Goal: Task Accomplishment & Management: Complete application form

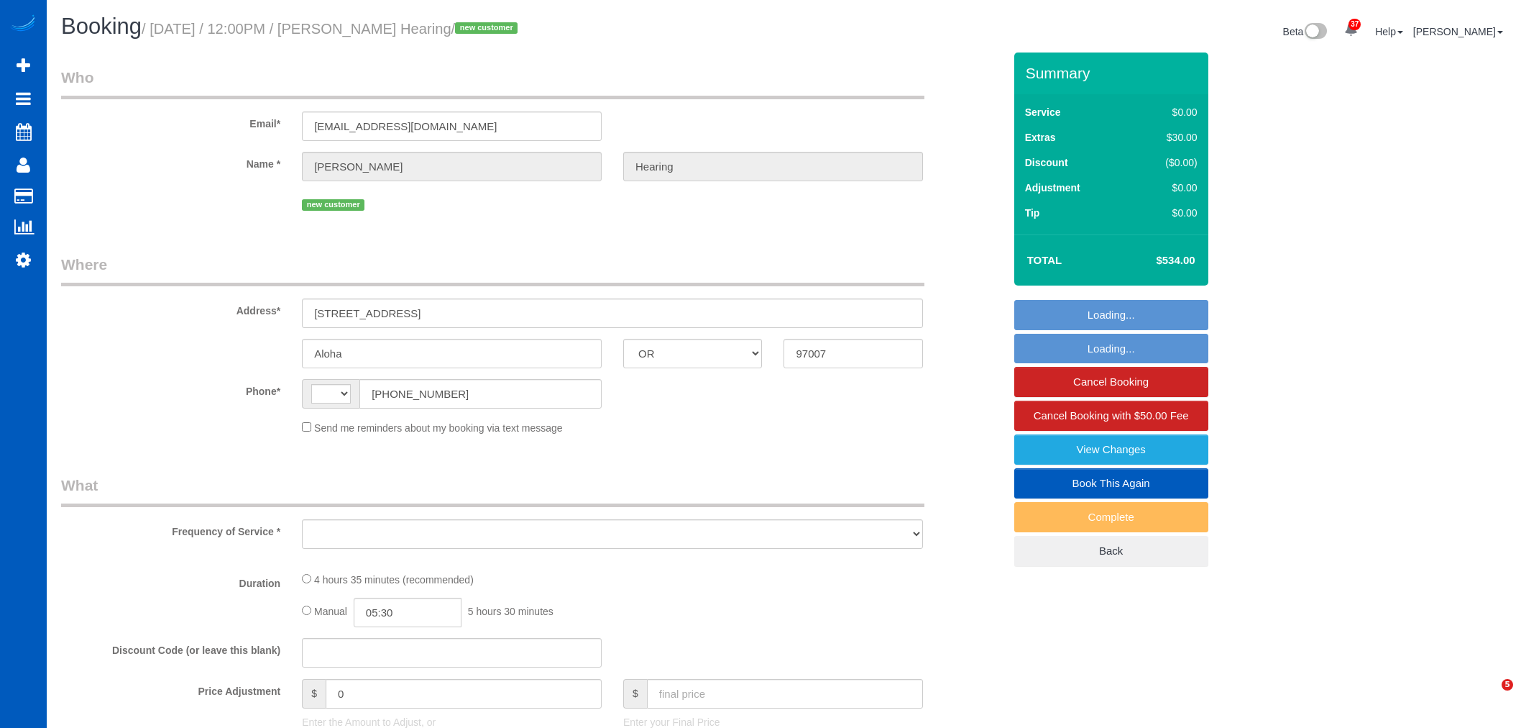
select select "OR"
select select "string:[GEOGRAPHIC_DATA]"
select select "object:920"
select select "string:fspay-8b78eb3e-364f-47ce-aeff-1b4b7ec3e38f"
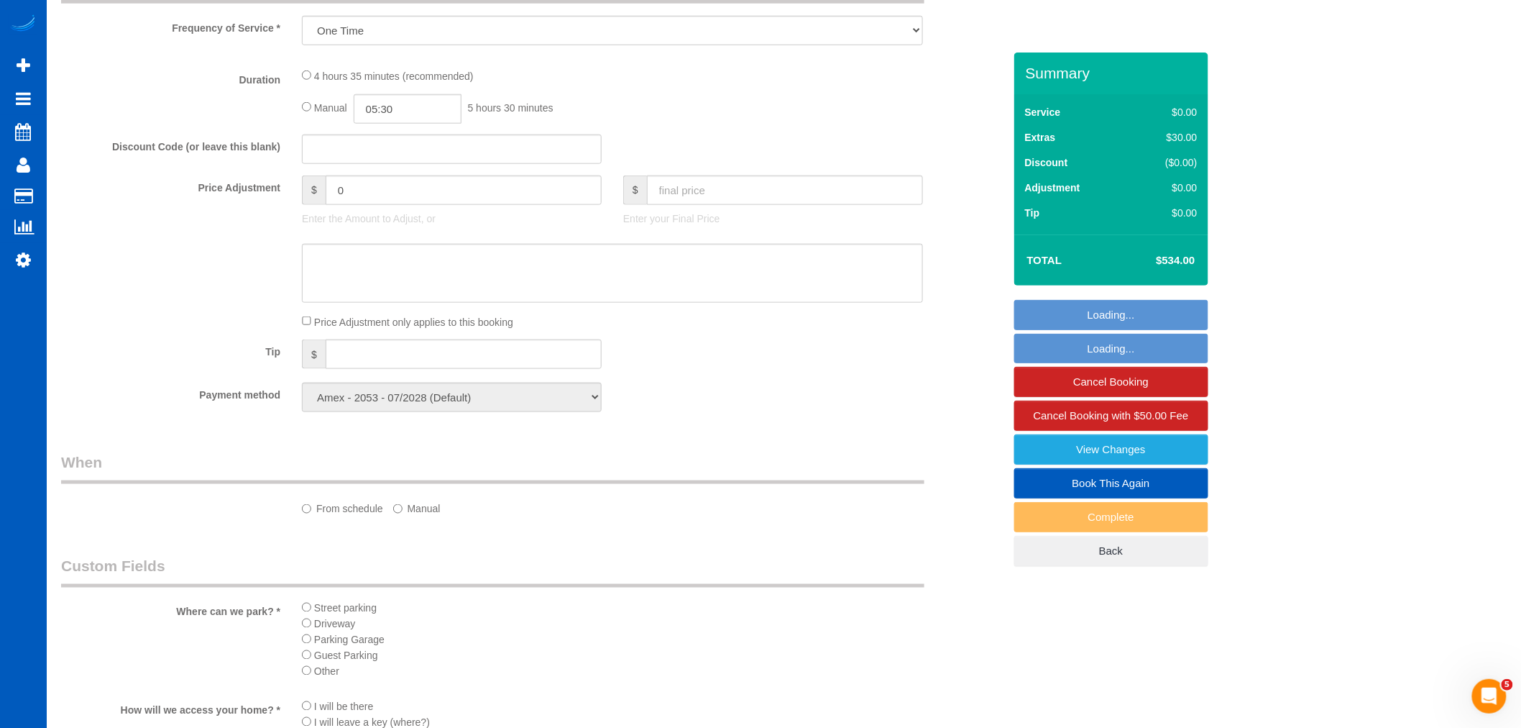
select select "object:1062"
select select "199"
select select "2001"
select select "3"
select select "2"
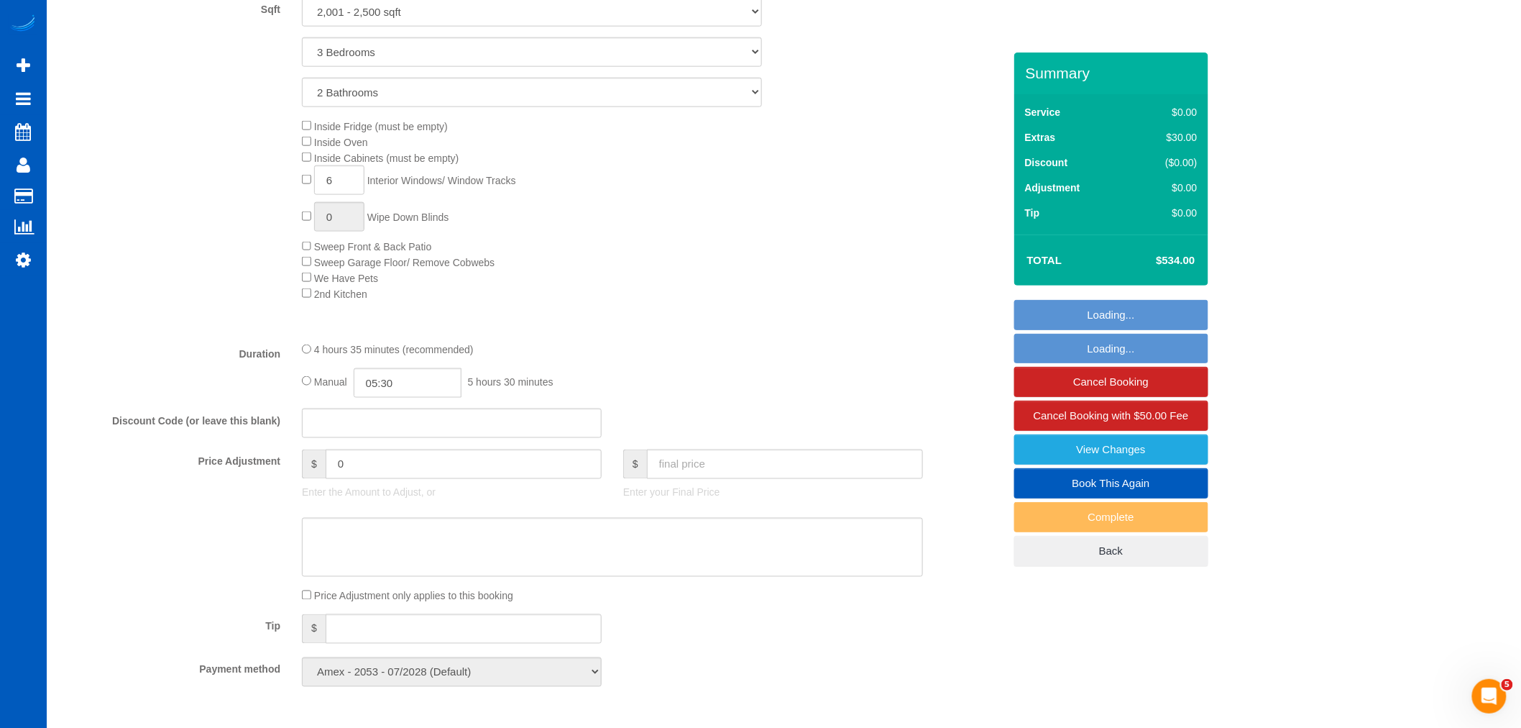
select select "2001"
select select "3"
select select "2"
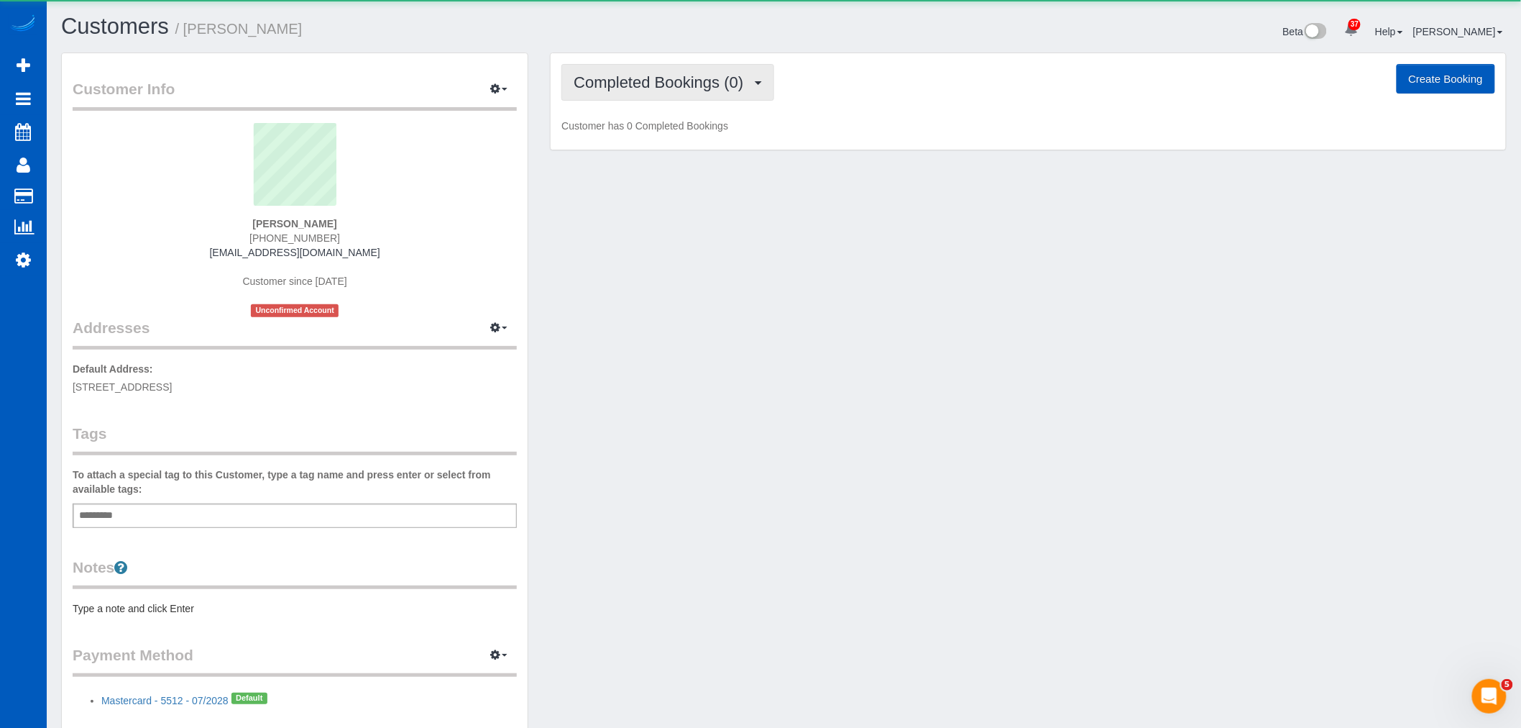
click at [671, 78] on span "Completed Bookings (0)" at bounding box center [662, 82] width 177 height 18
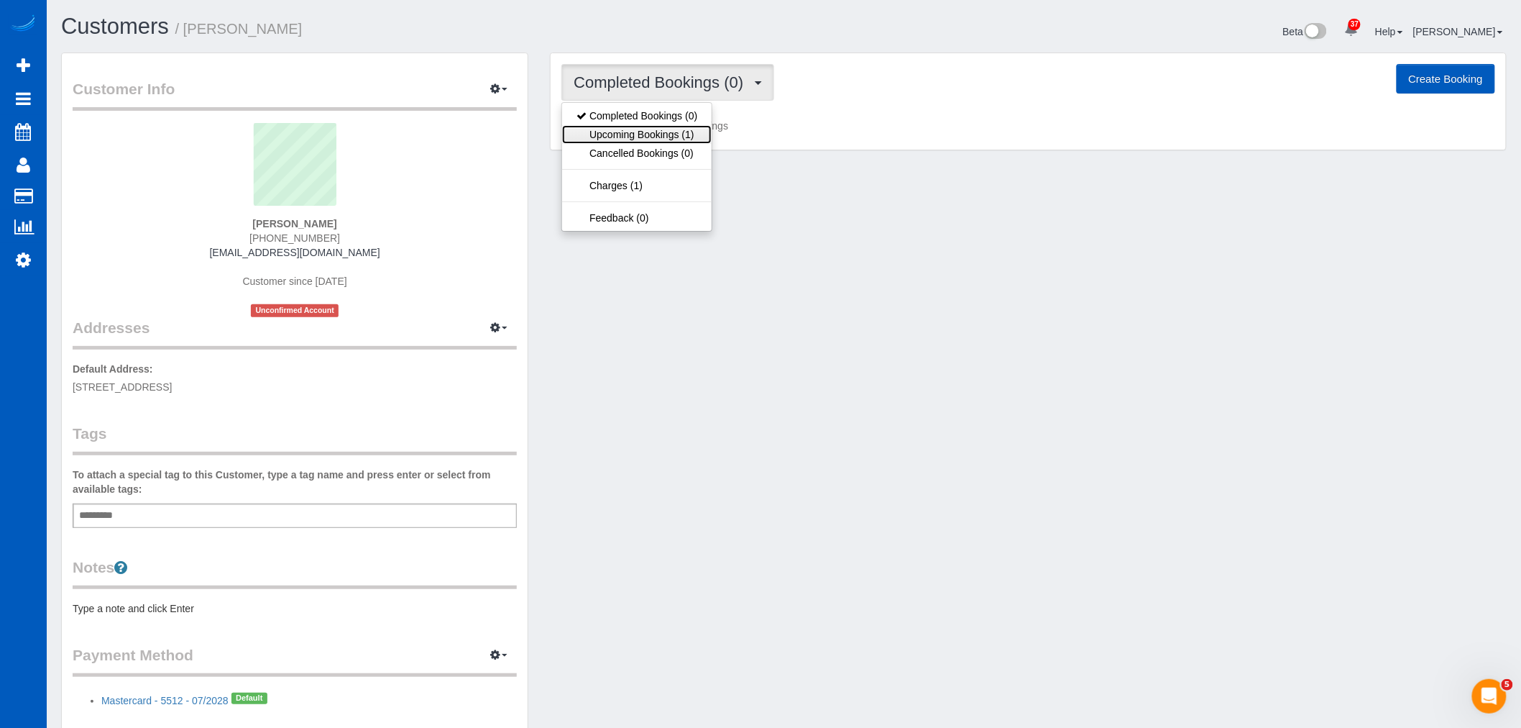
click at [677, 137] on link "Upcoming Bookings (1)" at bounding box center [637, 134] width 150 height 19
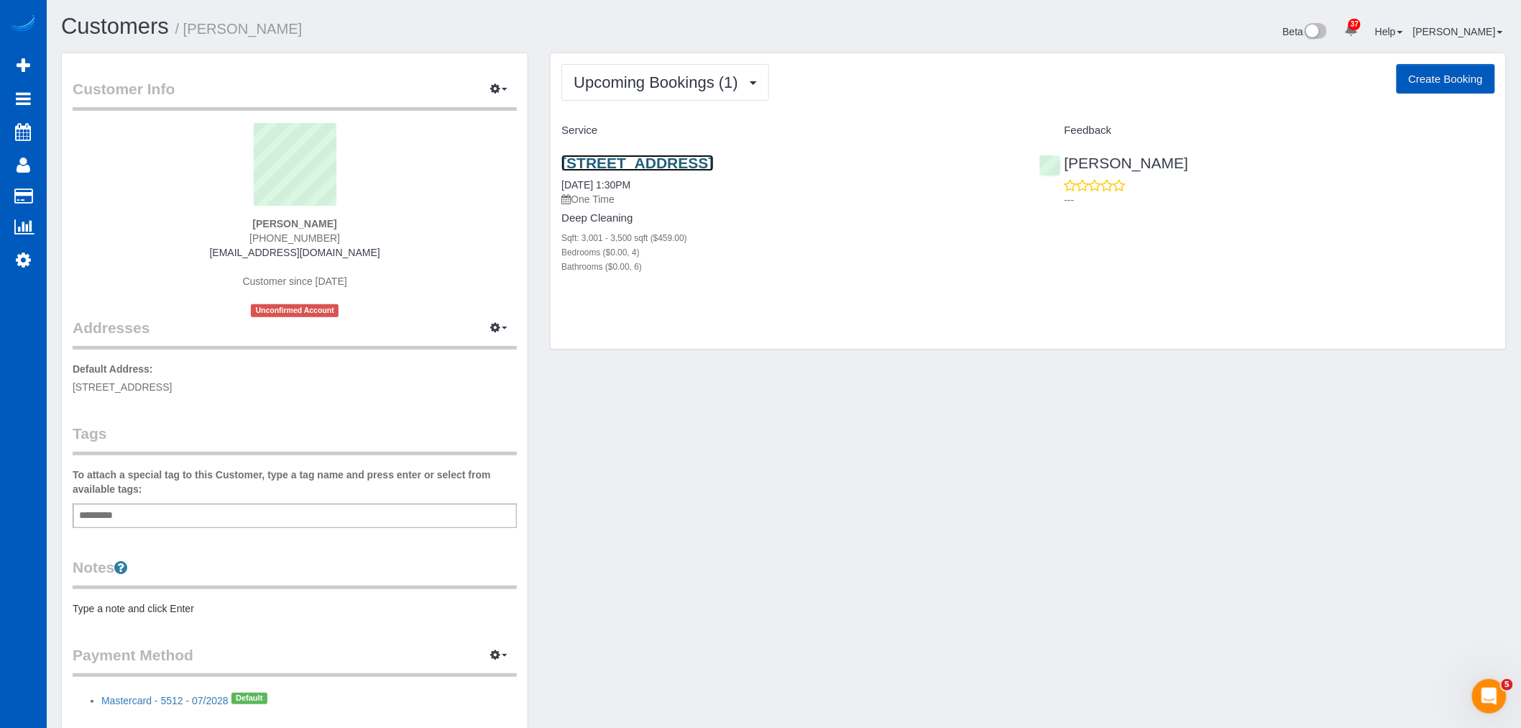
click at [628, 160] on link "[STREET_ADDRESS]" at bounding box center [637, 163] width 152 height 17
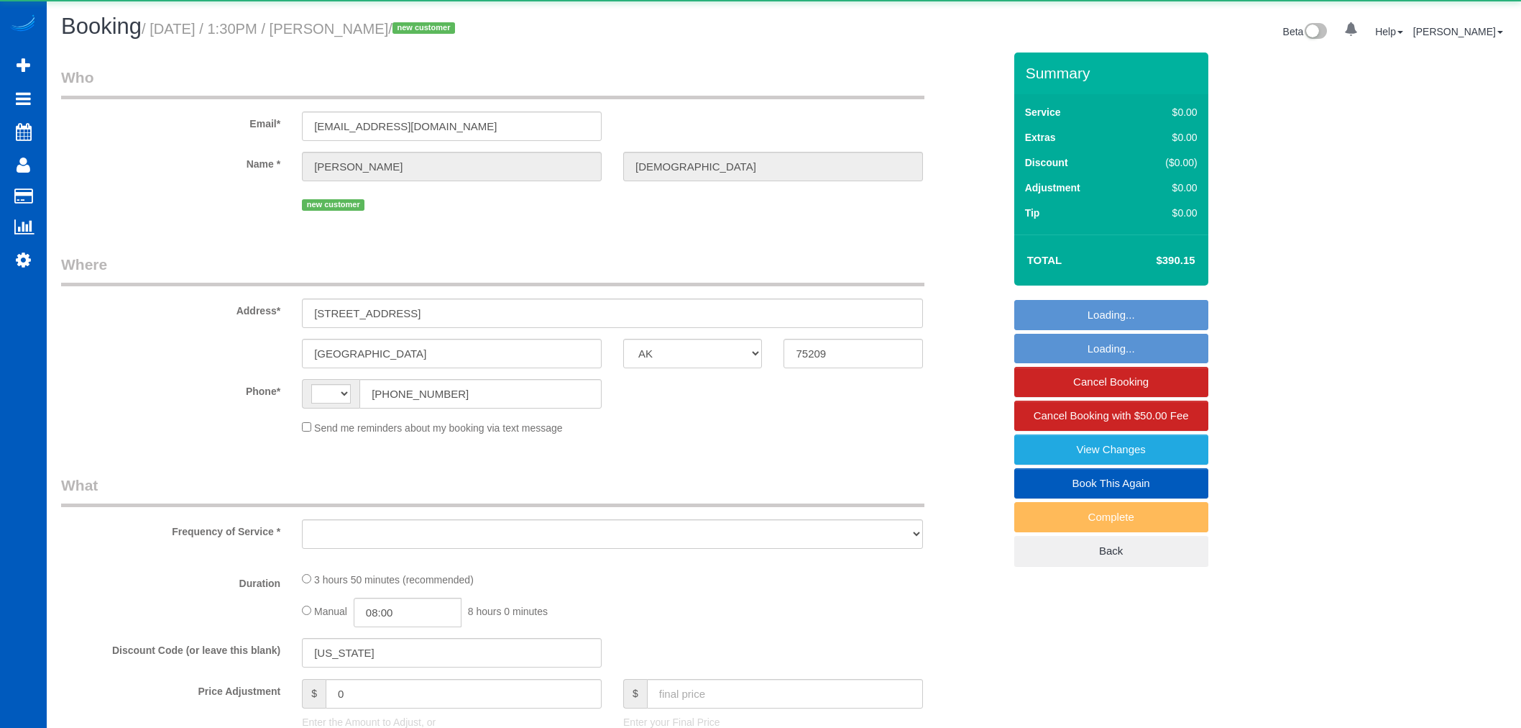
select select "TX"
select select "string:US"
select select "object:964"
select select "199"
select select "3001"
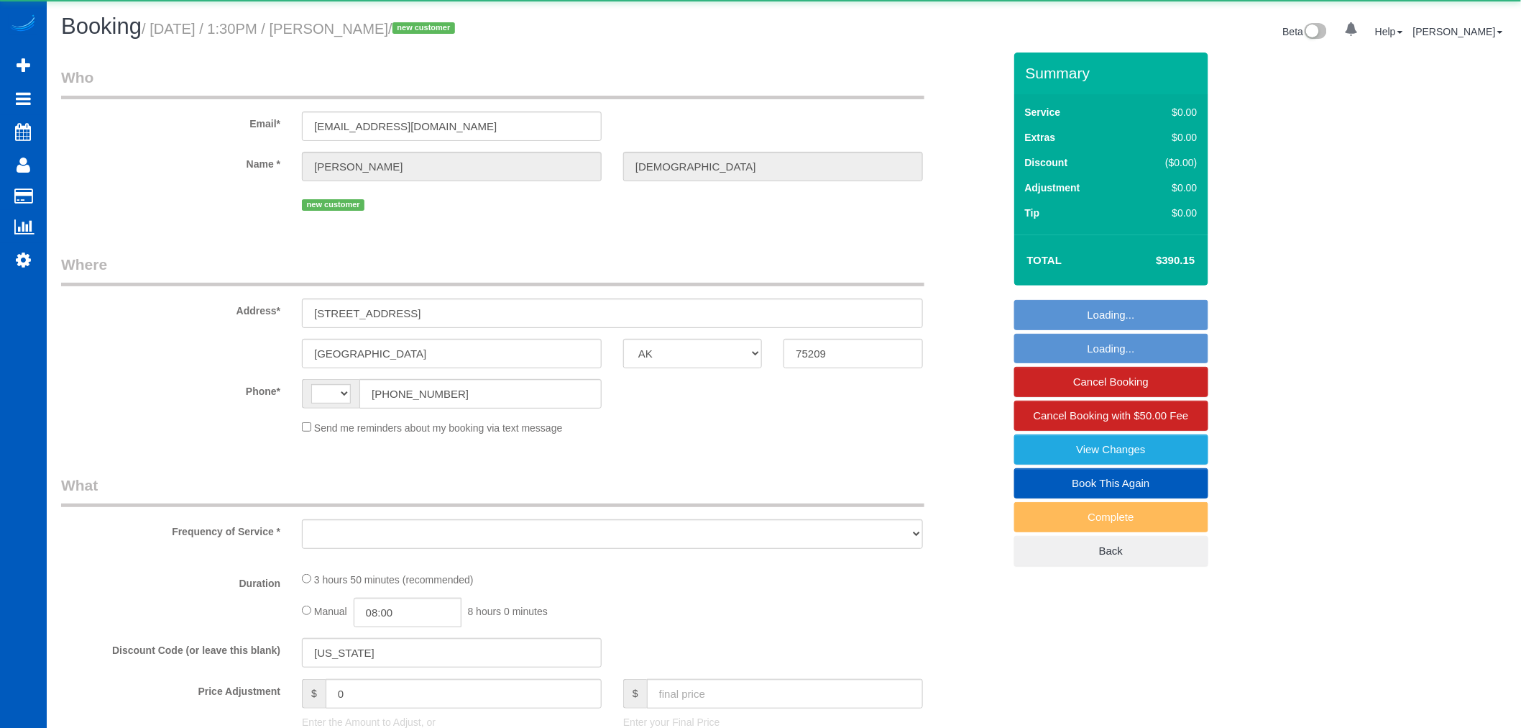
select select "4"
select select "6"
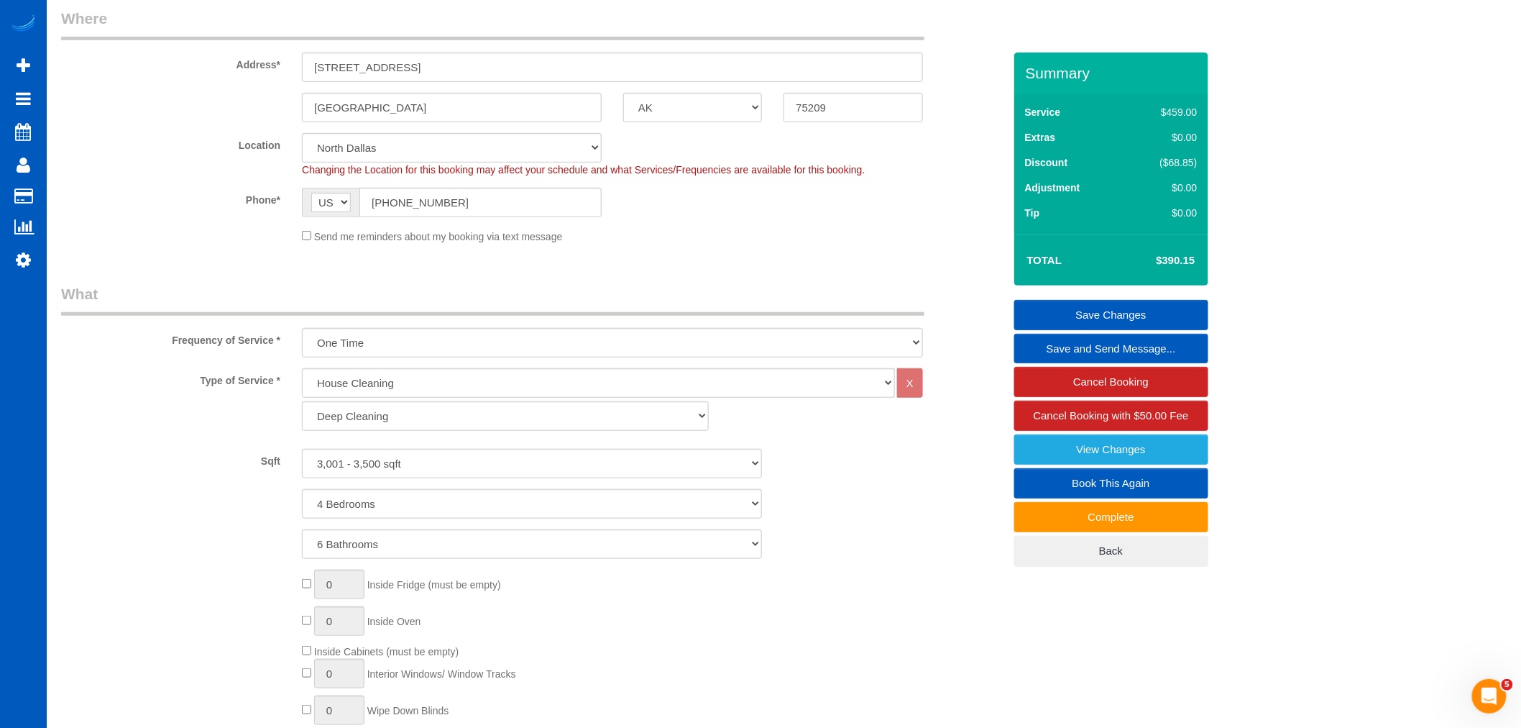
scroll to position [239, 0]
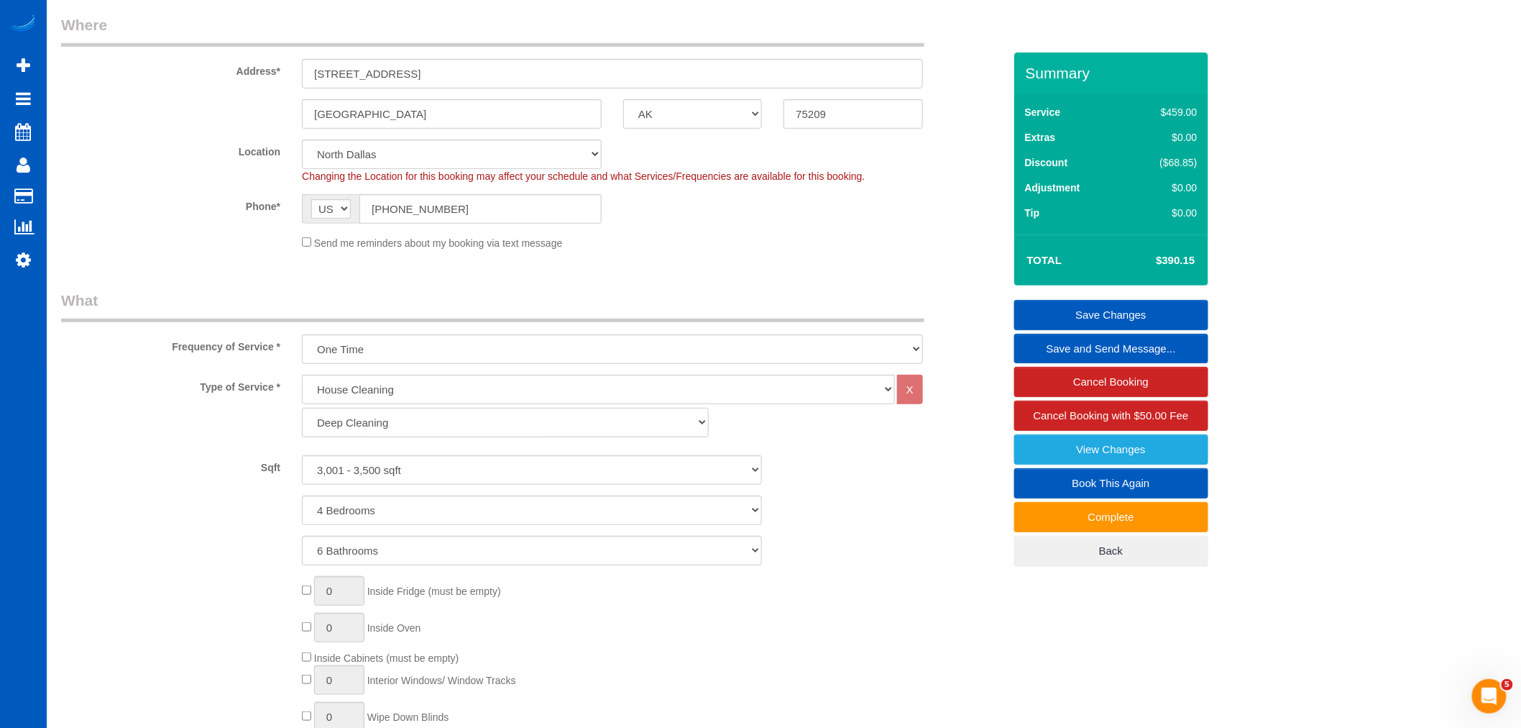
click at [404, 414] on select "Standard Cleaning Deep Cleaning Move In/ Out Cleaning" at bounding box center [505, 422] width 407 height 29
select select "366"
click at [302, 410] on select "Standard Cleaning Deep Cleaning Move In/ Out Cleaning" at bounding box center [505, 422] width 407 height 29
select select "4"
select select "6"
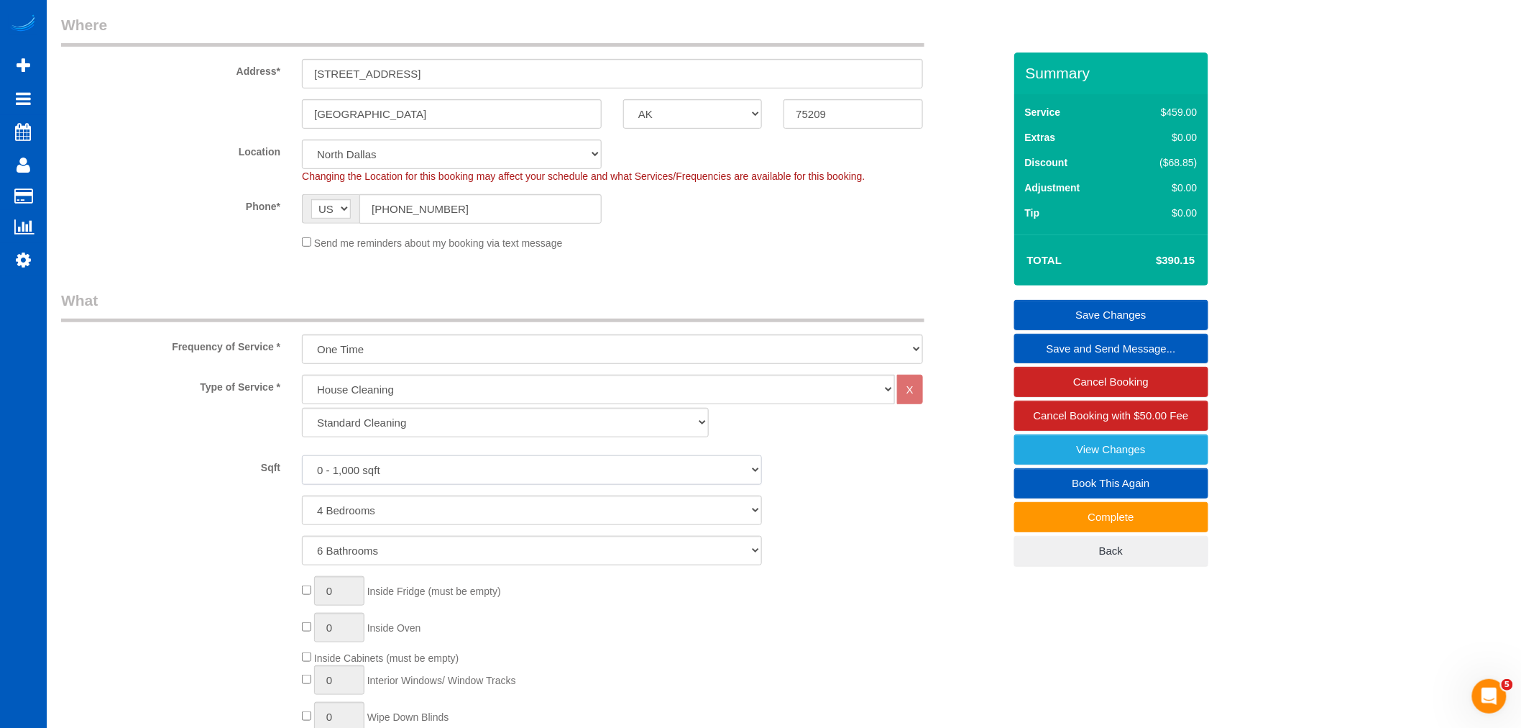
click at [388, 465] on select "0 - 1,000 sqft 1,001 - 1,500 sqft 1,501 - 2,000 sqft 2,001 - 2,500 sqft 2,501 -…" at bounding box center [532, 469] width 460 height 29
select select "3001"
click at [302, 457] on select "0 - 1,000 sqft 1,001 - 1,500 sqft 1,501 - 2,000 sqft 2,001 - 2,500 sqft 2,501 -…" at bounding box center [532, 469] width 460 height 29
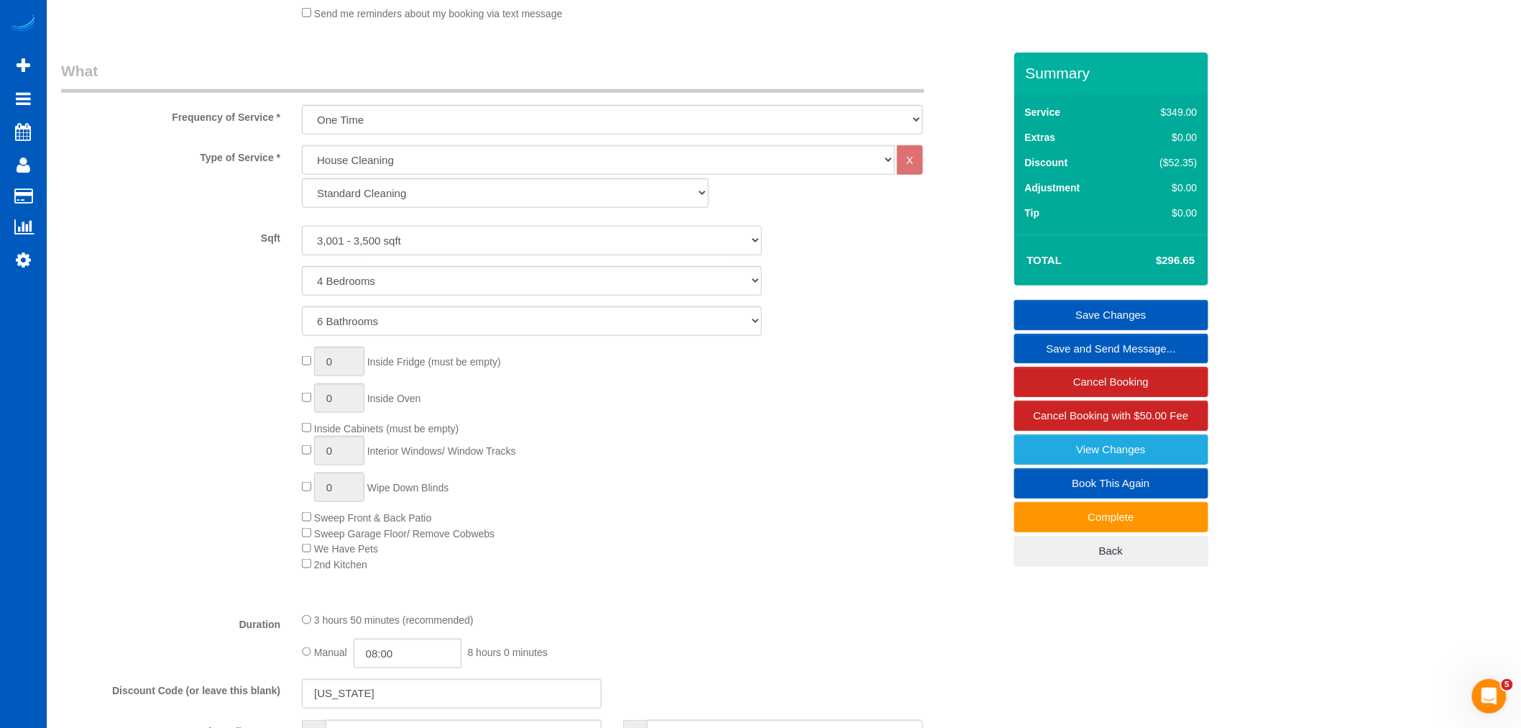
scroll to position [399, 0]
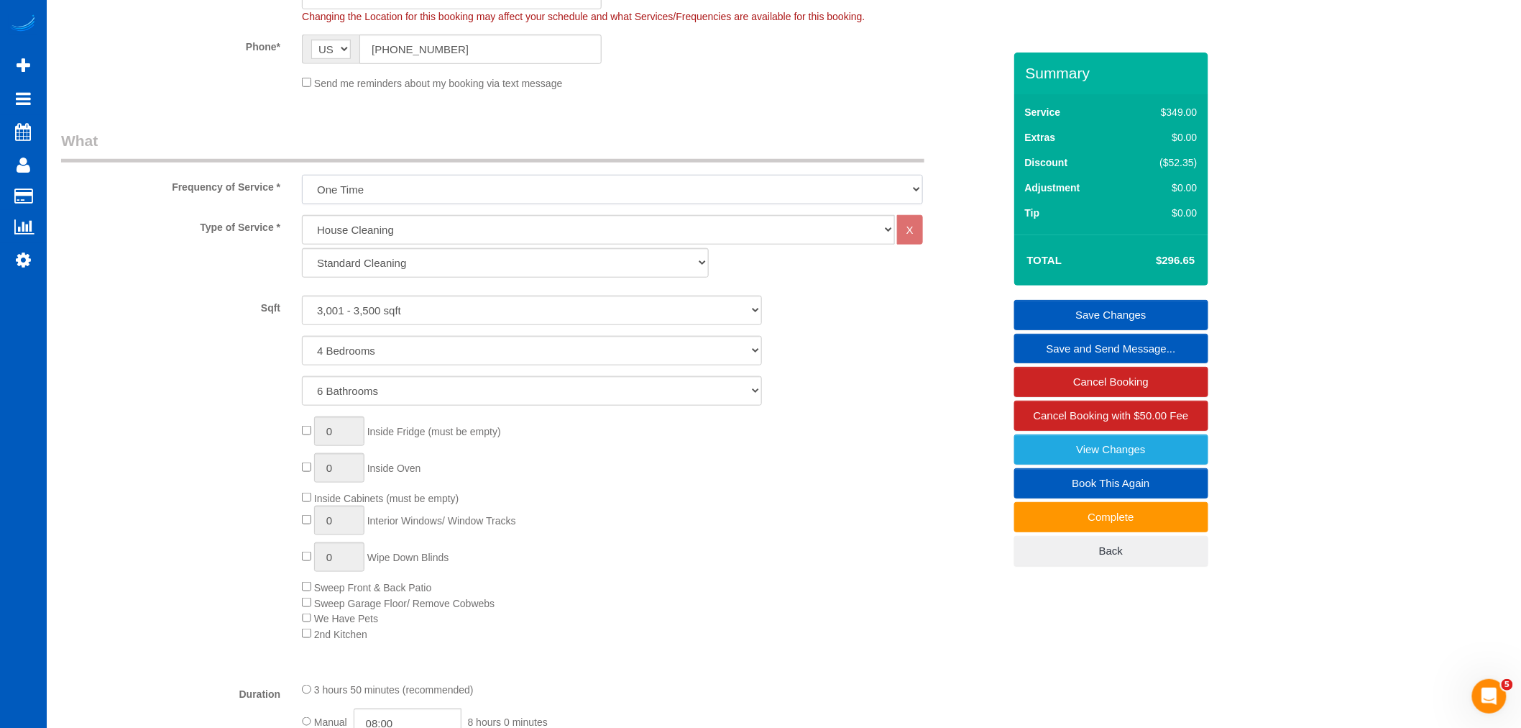
click at [380, 187] on select "One Time Weekly - 15.00% Every 2 Weeks - 10.00% Every 4 Weeks - 5.00% Every 2 M…" at bounding box center [612, 189] width 621 height 29
select select "object:967"
click at [302, 176] on select "One Time Weekly - 15.00% Every 2 Weeks - 10.00% Every 4 Weeks - 5.00% Every 2 M…" at bounding box center [612, 189] width 621 height 29
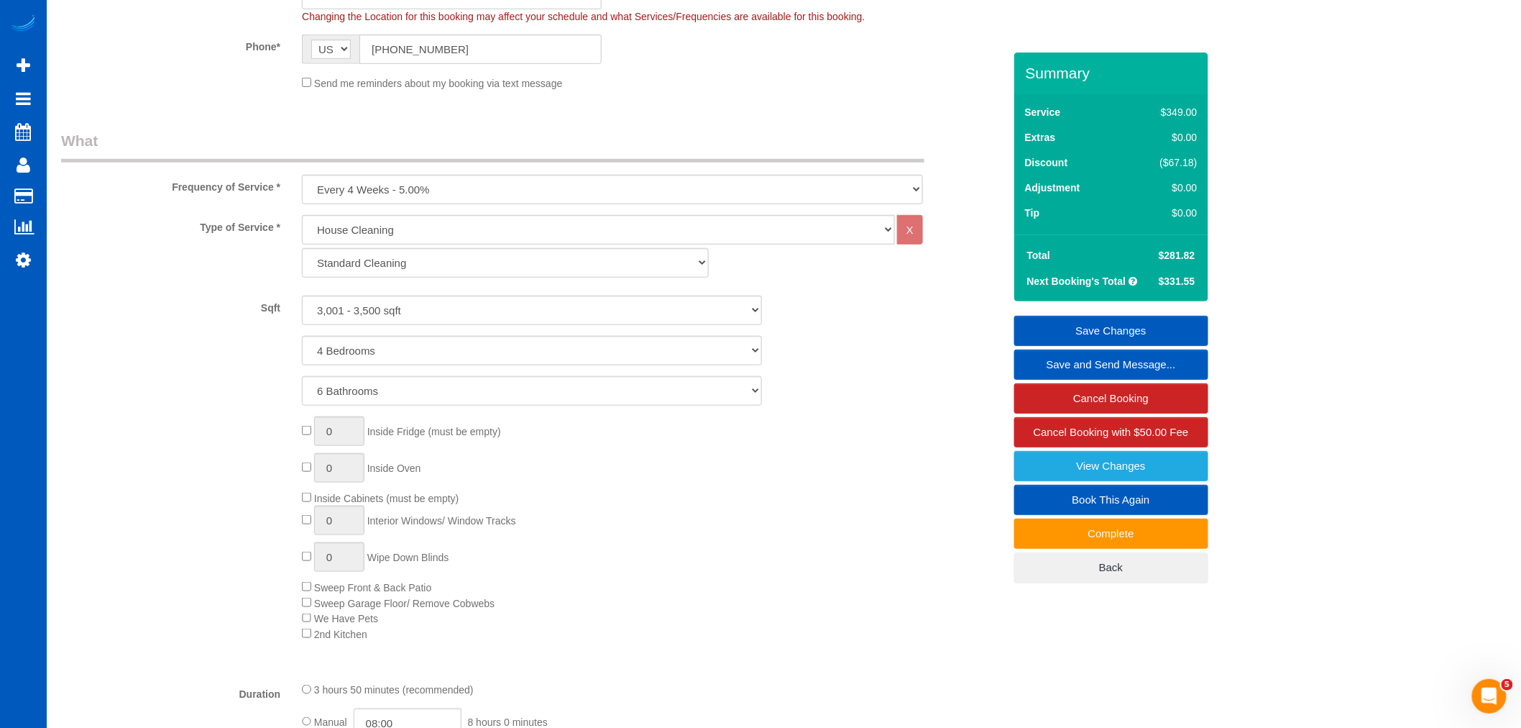
click at [674, 529] on div "0 Inside Fridge (must be empty) 0 Inside Oven Inside Cabinets (must be empty) 0…" at bounding box center [652, 528] width 723 height 225
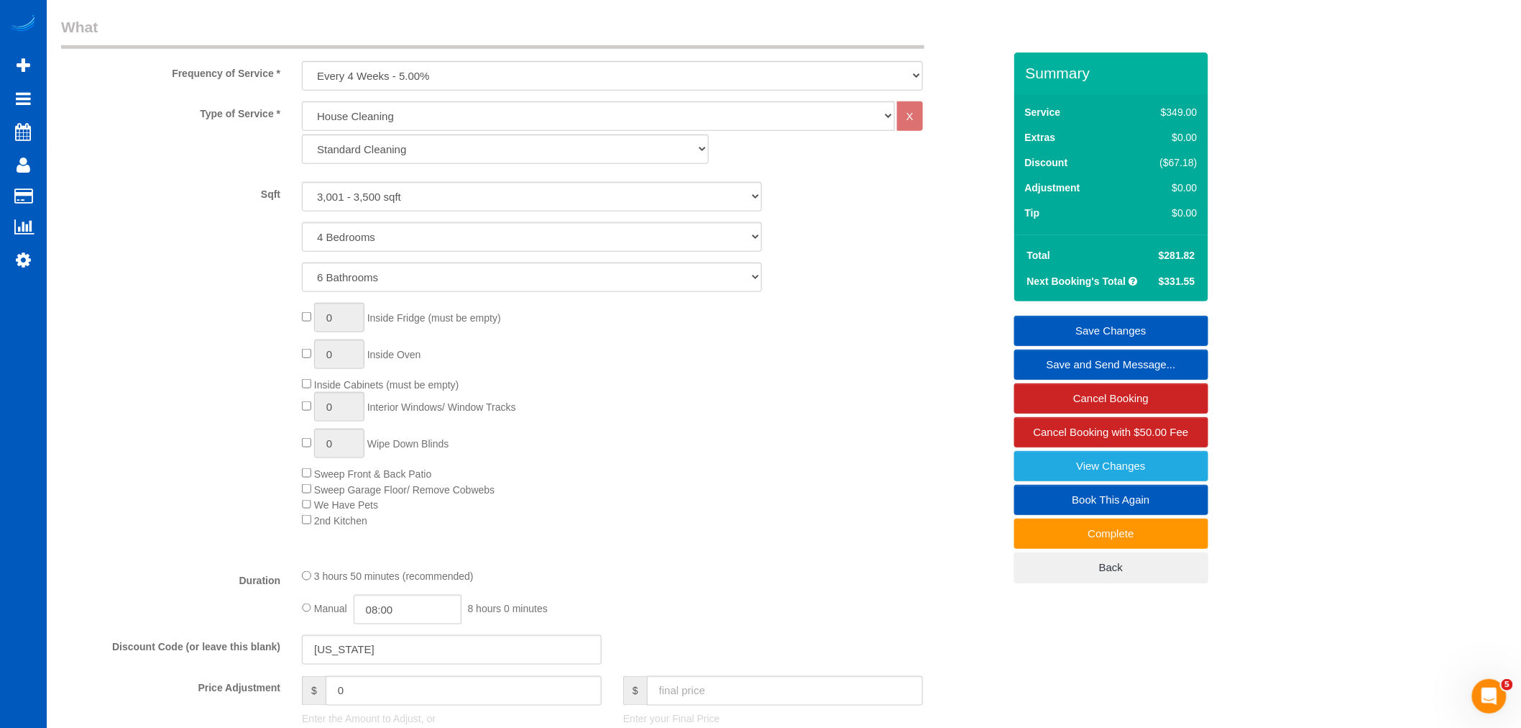
scroll to position [346, 0]
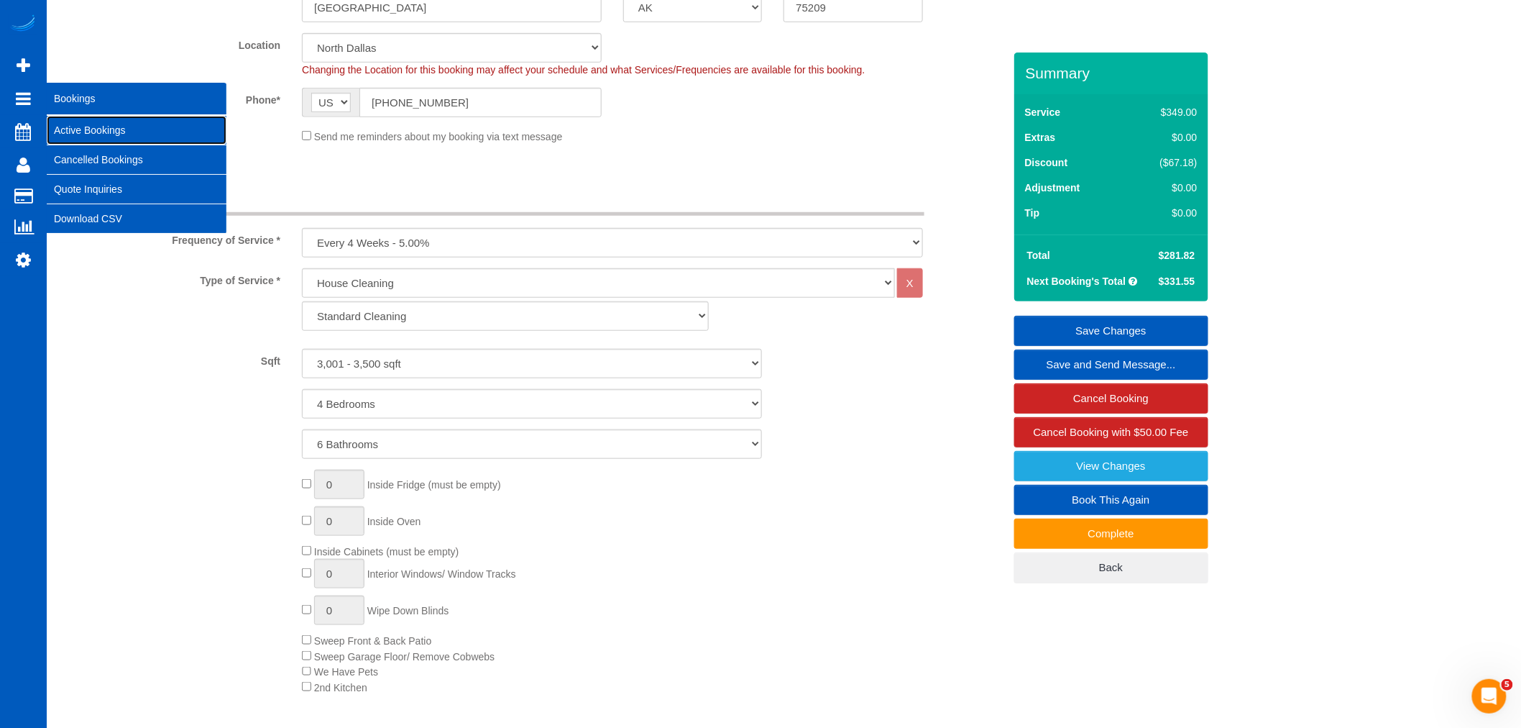
click at [97, 128] on link "Active Bookings" at bounding box center [137, 130] width 180 height 29
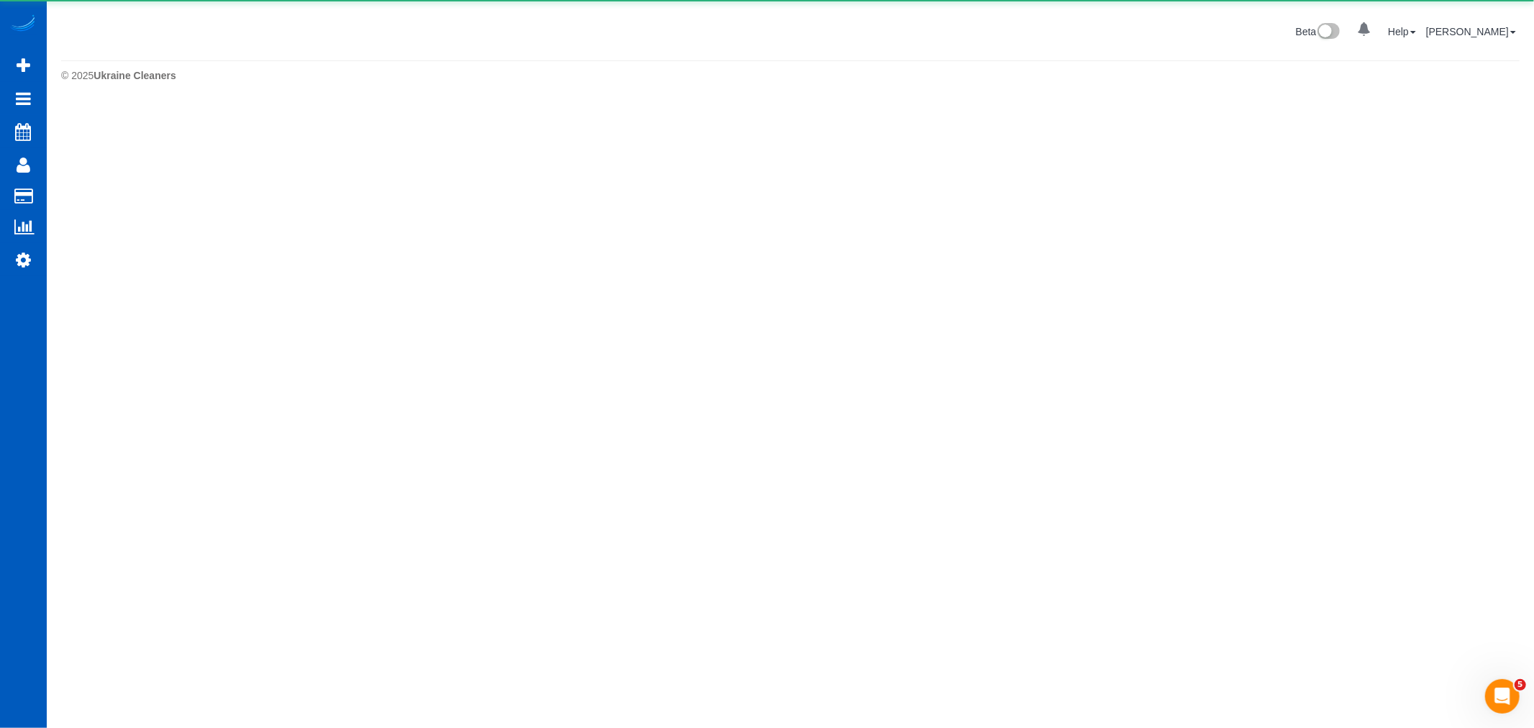
select select "**********"
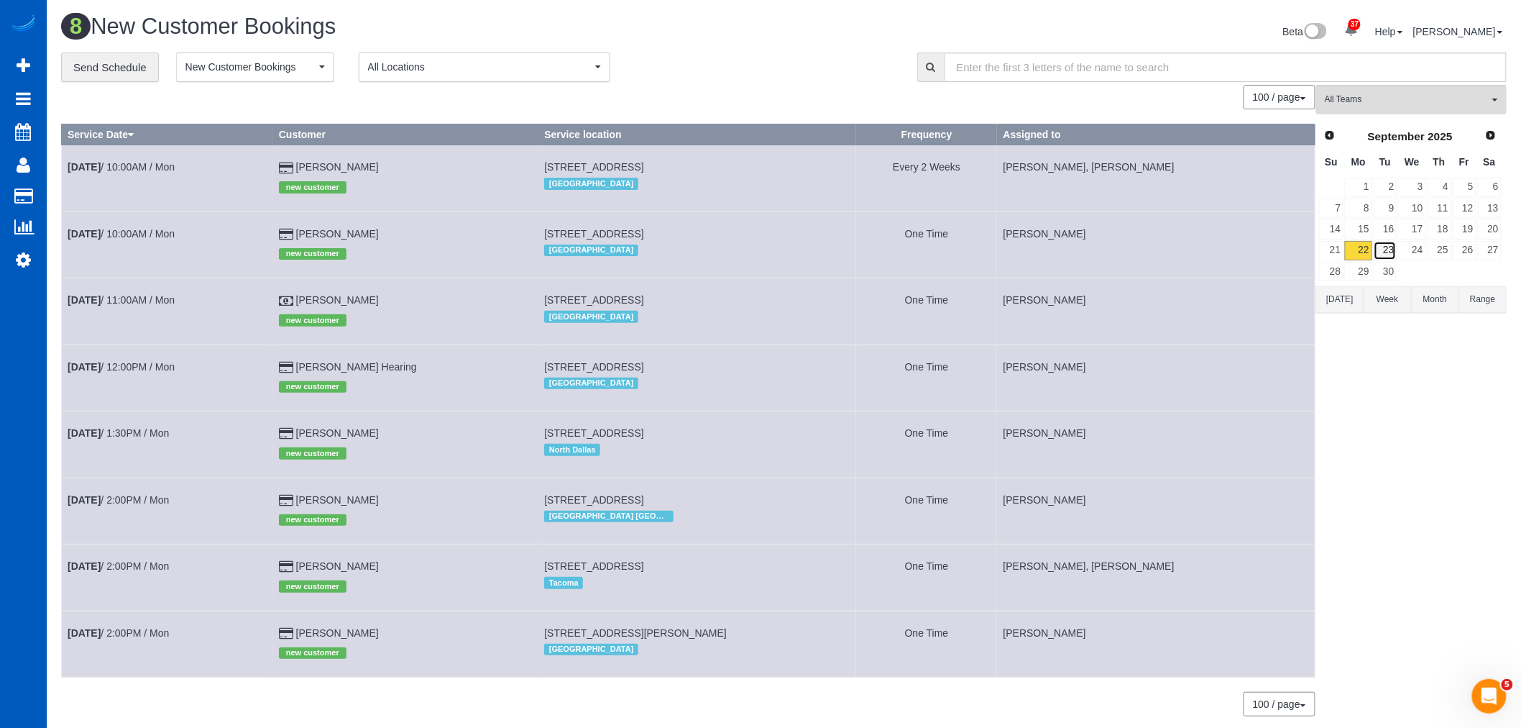
click at [1390, 246] on link "23" at bounding box center [1386, 250] width 24 height 19
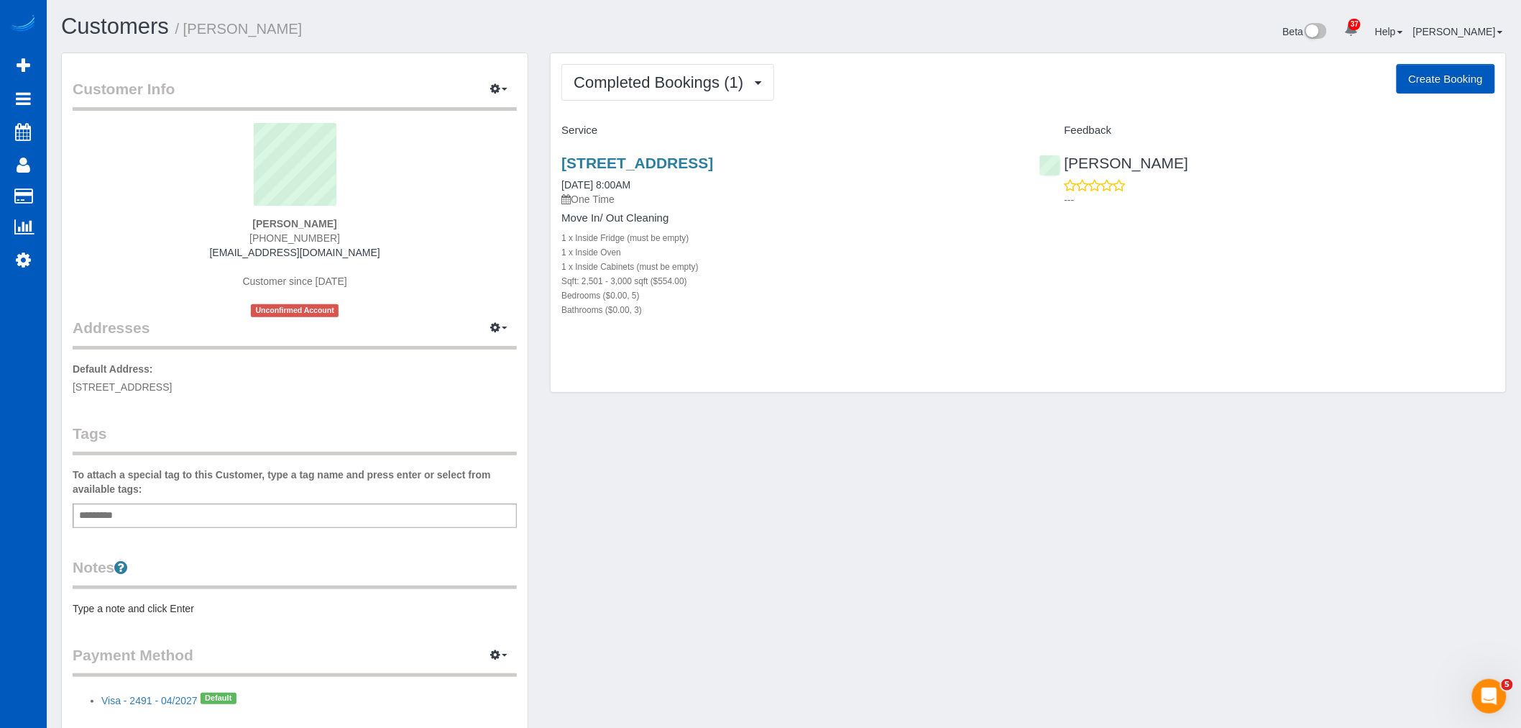
click at [1465, 83] on button "Create Booking" at bounding box center [1446, 79] width 98 height 30
select select "WA"
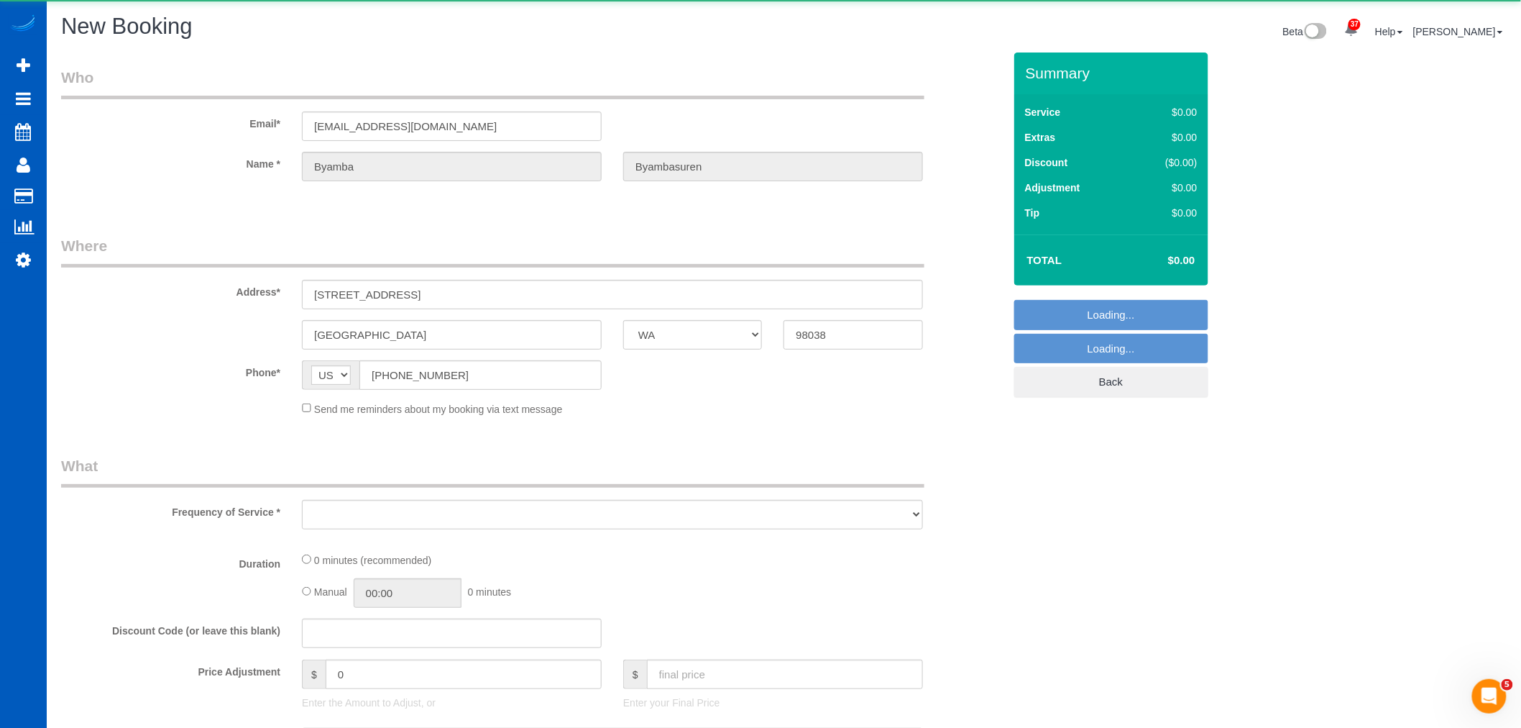
select select "object:5300"
select select "199"
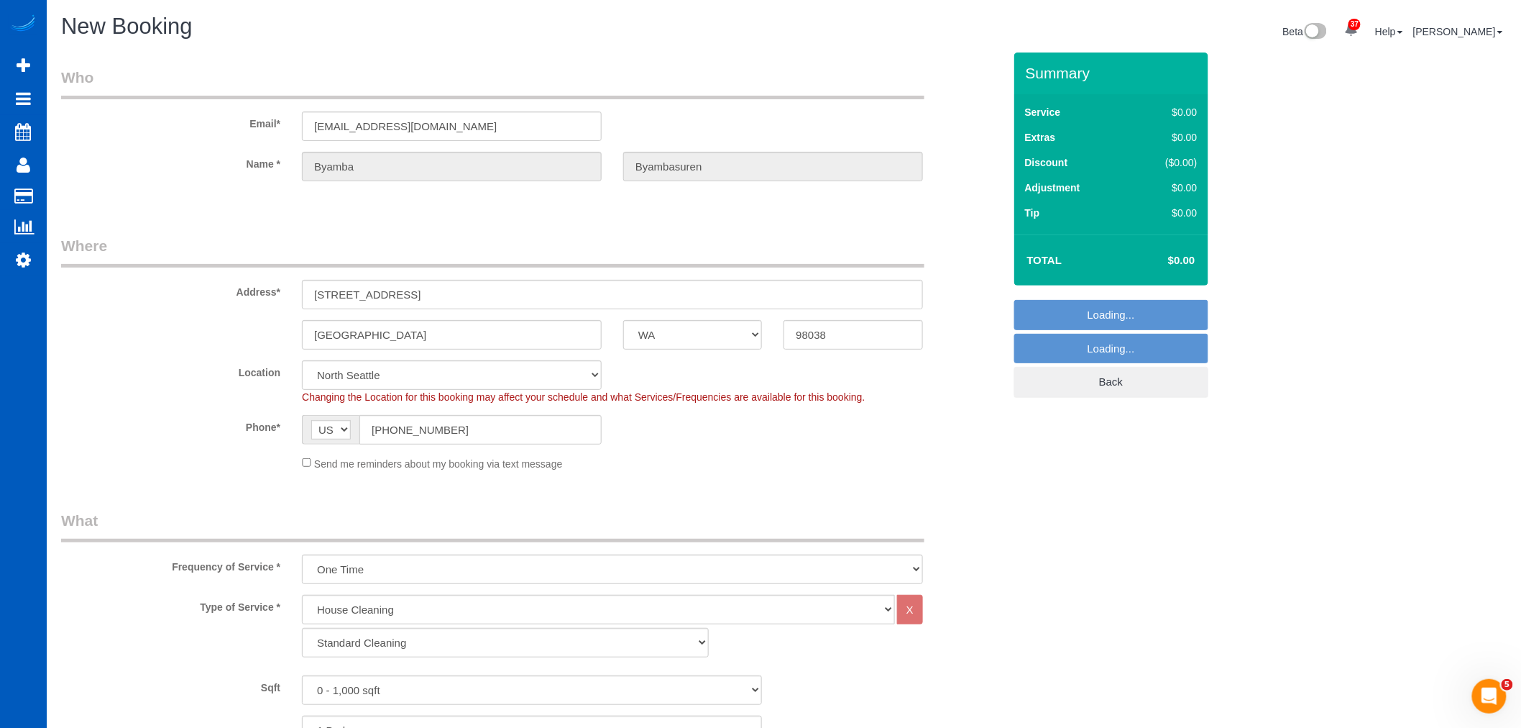
select select "object:5423"
select select "string:fspay-550d1f14-5a5d-4280-9a4f-43aaef1c1c4d"
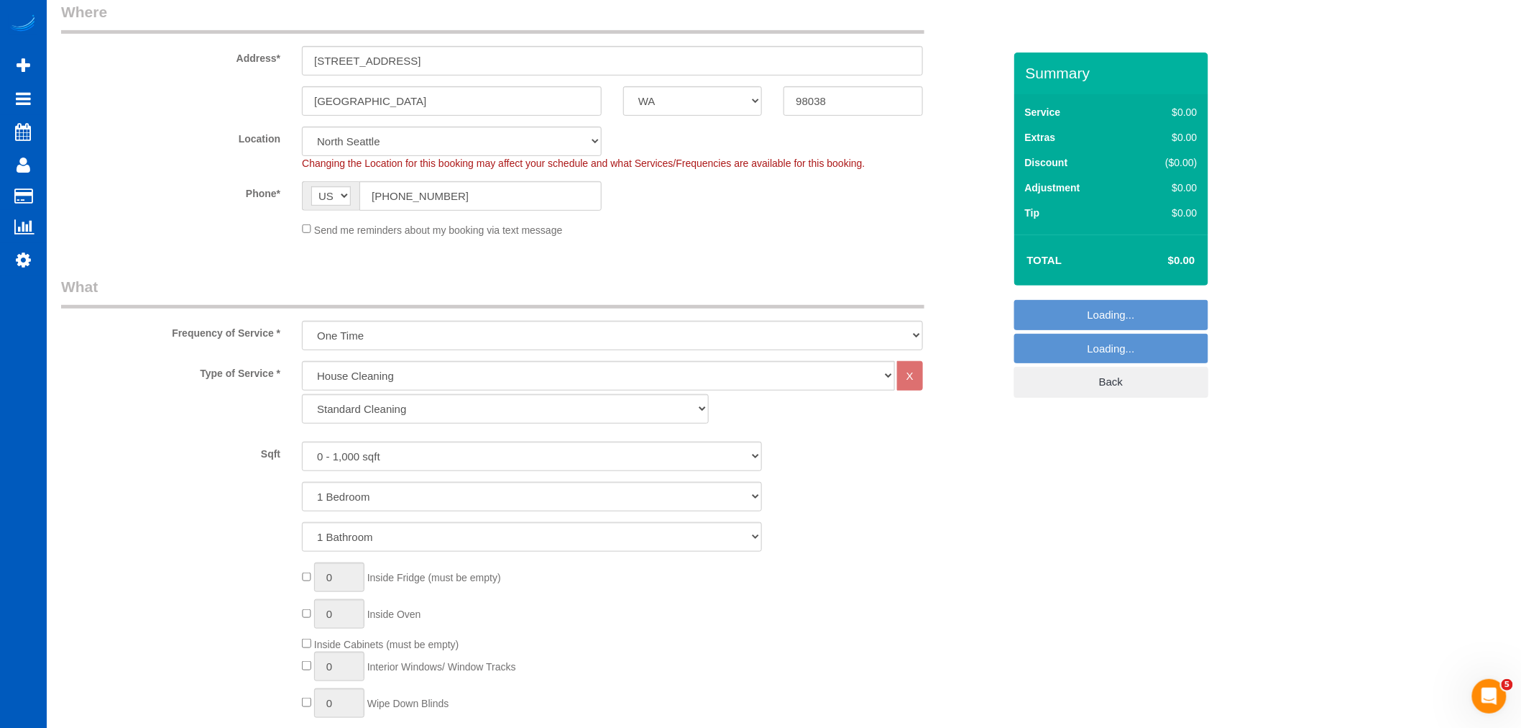
scroll to position [239, 0]
select select "8"
select select "object:5512"
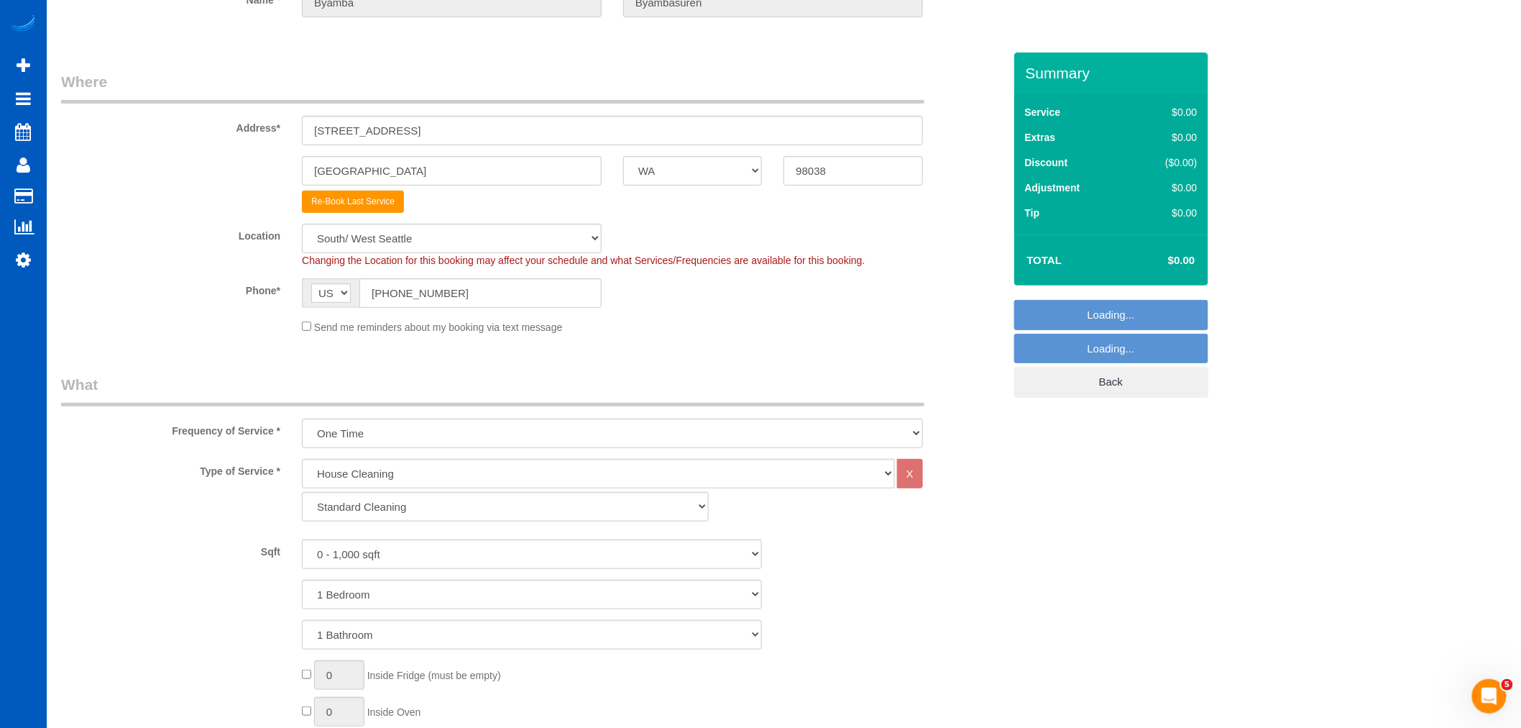
scroll to position [80, 0]
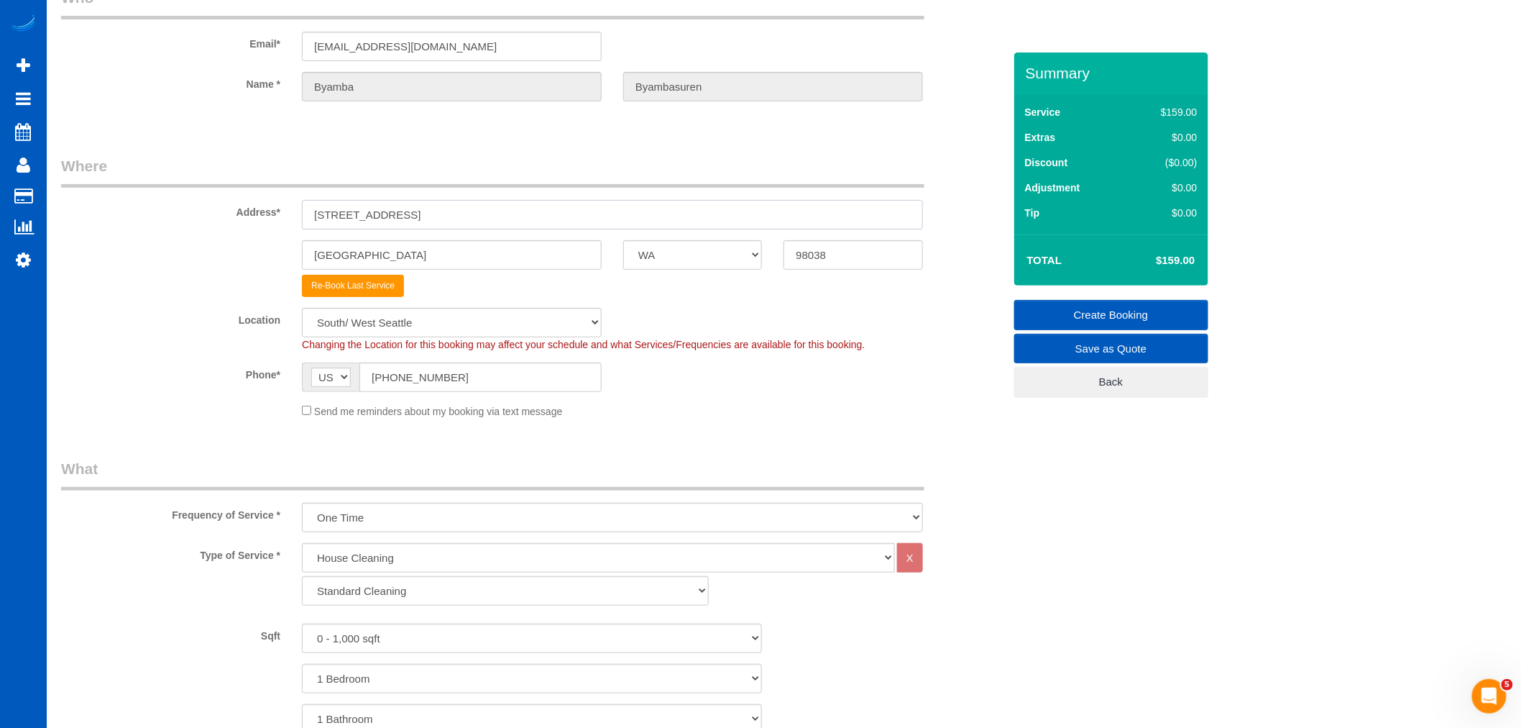
drag, startPoint x: 439, startPoint y: 214, endPoint x: 278, endPoint y: 214, distance: 161.0
click at [278, 214] on div "Address* 27466 211th Ct SE" at bounding box center [532, 192] width 964 height 74
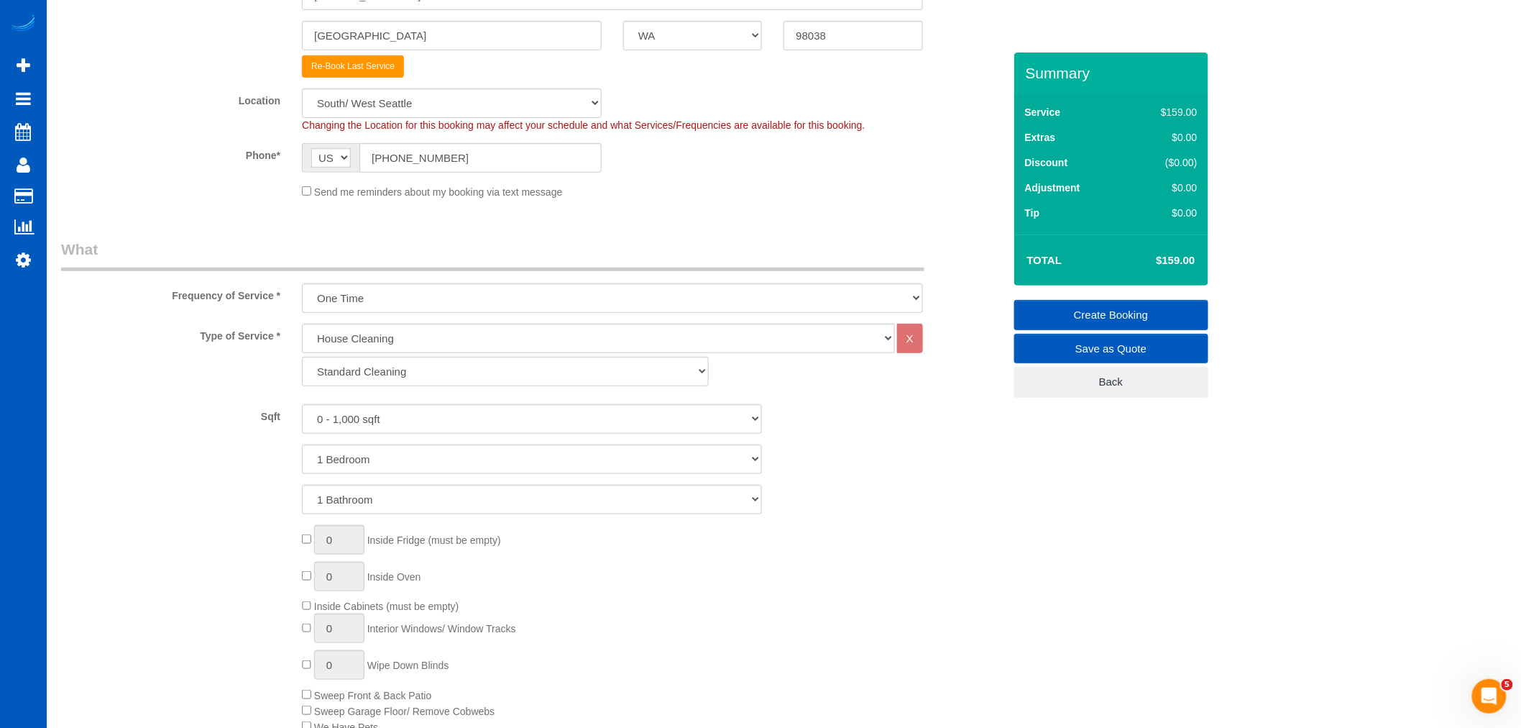
scroll to position [319, 0]
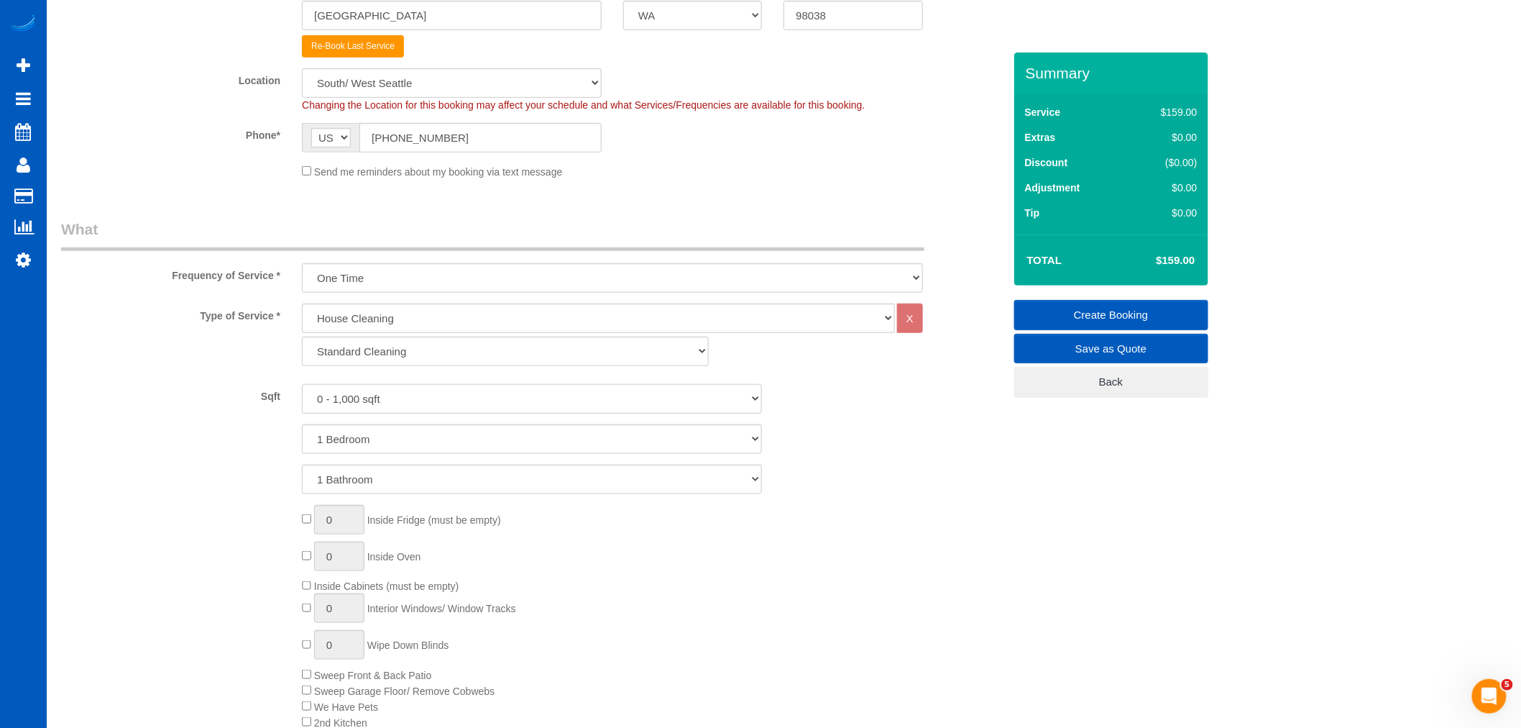
click at [422, 396] on select "0 - 1,000 sqft 1,001 - 1,500 sqft 1,501 - 2,000 sqft 2,001 - 2,500 sqft 2,501 -…" at bounding box center [532, 398] width 460 height 29
select select "2501"
click at [302, 385] on select "0 - 1,000 sqft 1,001 - 1,500 sqft 1,501 - 2,000 sqft 2,001 - 2,500 sqft 2,501 -…" at bounding box center [532, 398] width 460 height 29
click at [372, 444] on select "1 Bedroom 2 Bedrooms 3 Bedrooms 4 Bedrooms 5 Bedrooms 6 Bedrooms 7 Bedrooms" at bounding box center [532, 438] width 460 height 29
click at [302, 425] on select "1 Bedroom 2 Bedrooms 3 Bedrooms 4 Bedrooms 5 Bedrooms 6 Bedrooms 7 Bedrooms" at bounding box center [532, 438] width 460 height 29
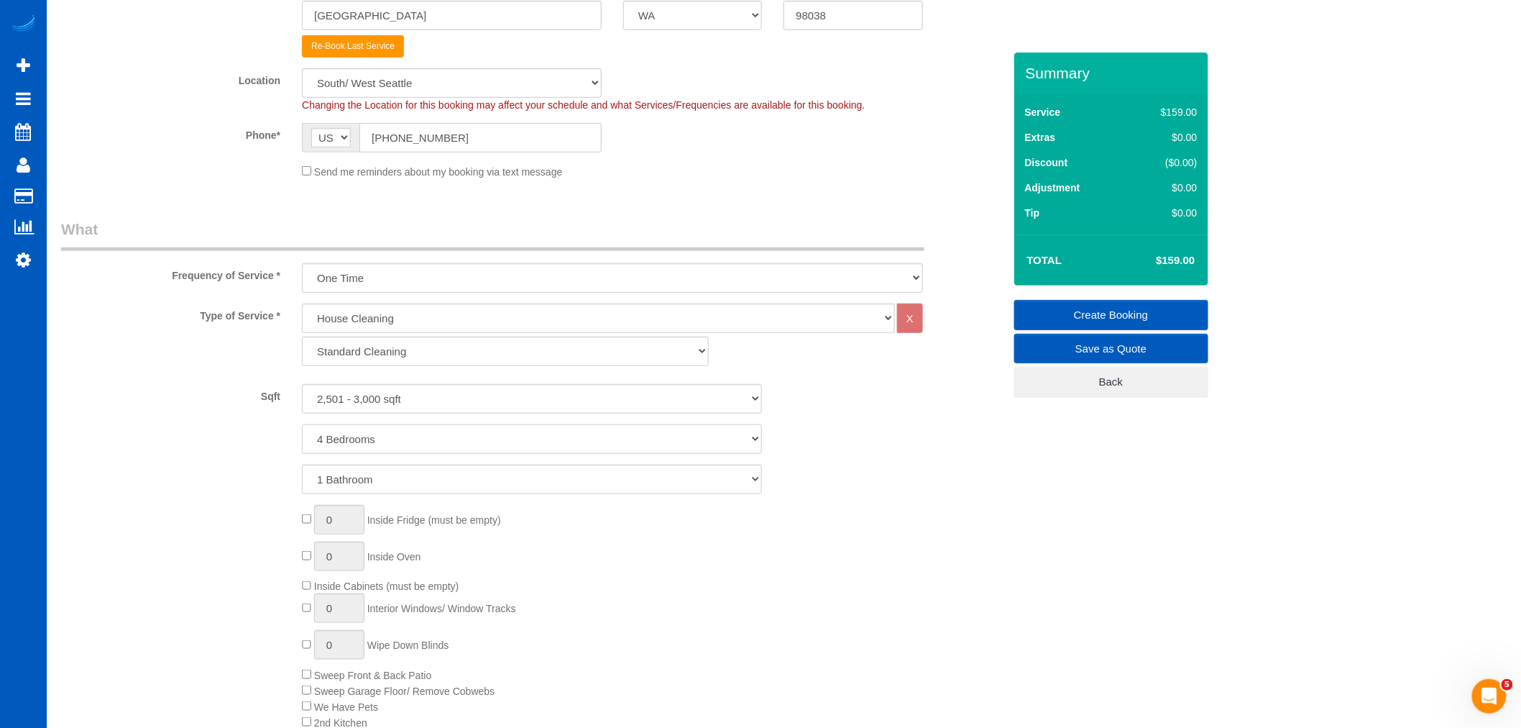
click at [359, 443] on select "1 Bedroom 2 Bedrooms 3 Bedrooms 4 Bedrooms 5 Bedrooms 6 Bedrooms 7 Bedrooms" at bounding box center [532, 438] width 460 height 29
select select "5"
click at [302, 425] on select "1 Bedroom 2 Bedrooms 3 Bedrooms 4 Bedrooms 5 Bedrooms 6 Bedrooms 7 Bedrooms" at bounding box center [532, 438] width 460 height 29
click at [361, 470] on select "1 Bathroom 2 Bathrooms 3 Bathrooms 4 Bathrooms 5 Bathrooms 6 Bathrooms 7 Bathro…" at bounding box center [532, 478] width 460 height 29
select select "3"
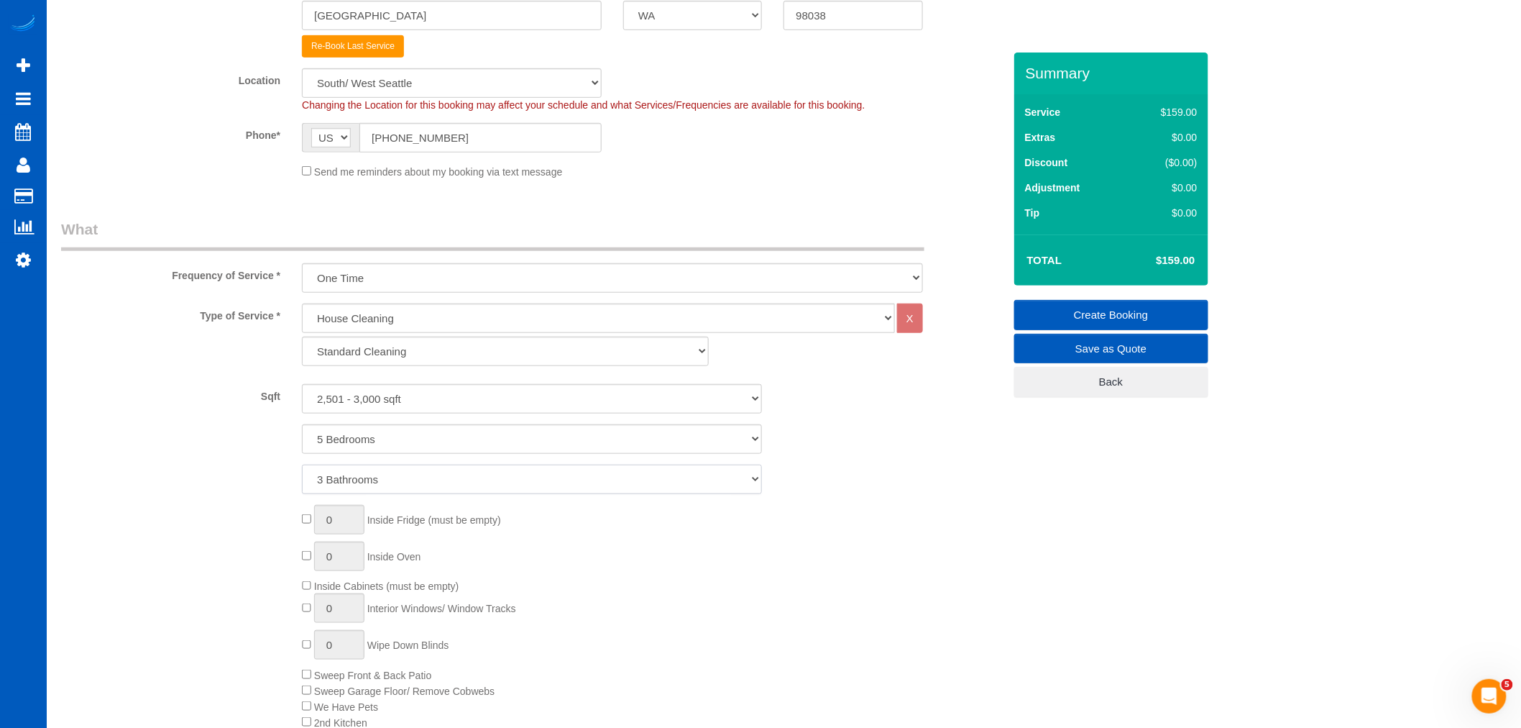
click at [302, 465] on select "1 Bathroom 2 Bathrooms 3 Bathrooms 4 Bathrooms 5 Bathrooms 6 Bathrooms 7 Bathro…" at bounding box center [532, 478] width 460 height 29
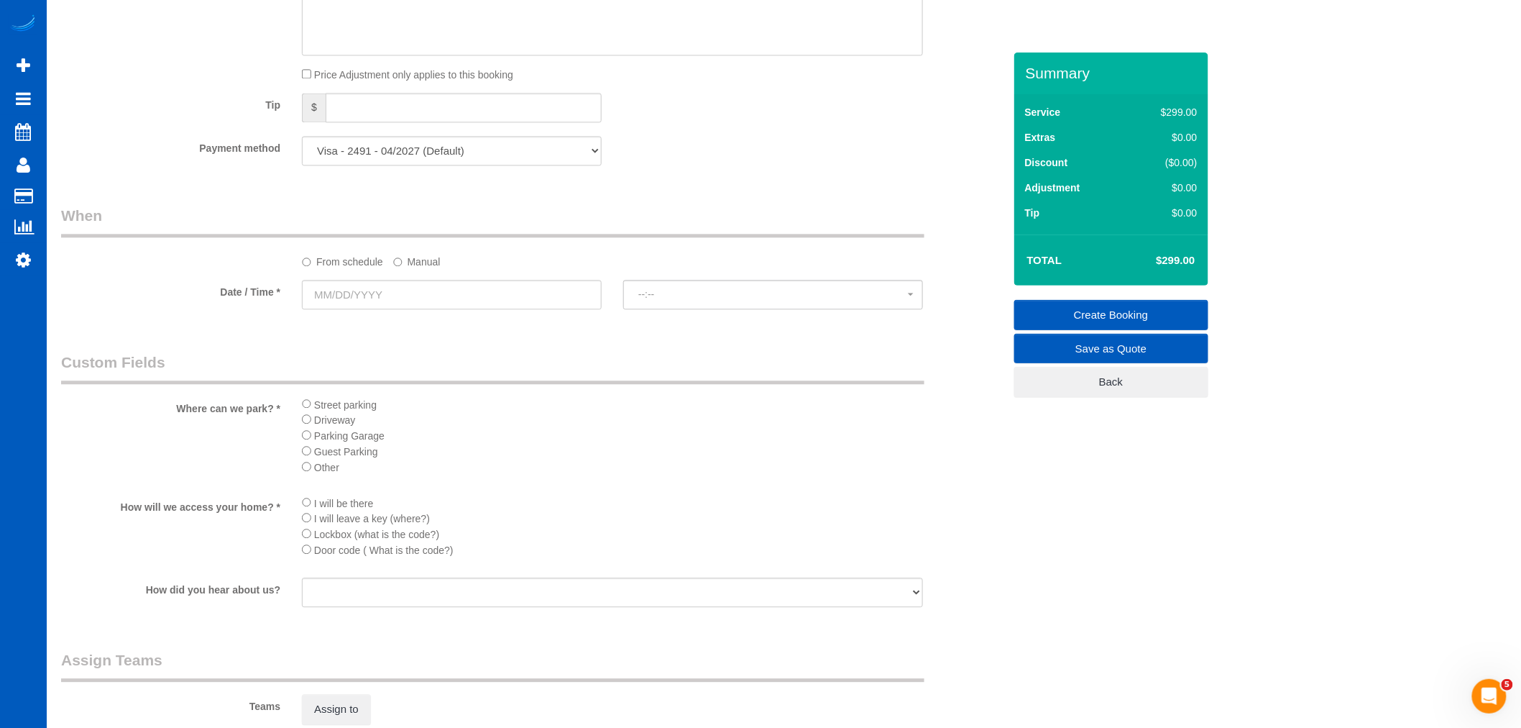
scroll to position [1278, 0]
click at [418, 288] on input "text" at bounding box center [452, 285] width 300 height 29
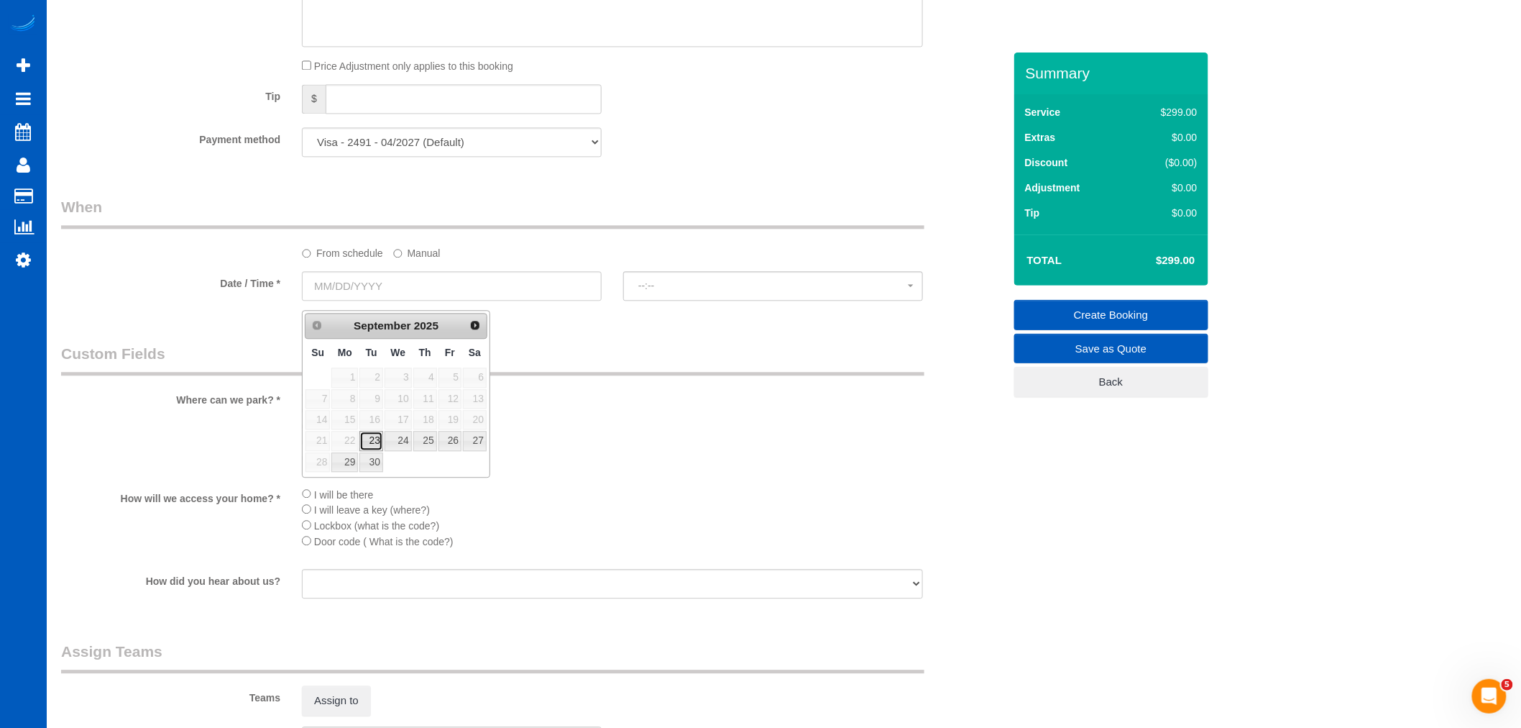
drag, startPoint x: 375, startPoint y: 436, endPoint x: 398, endPoint y: 417, distance: 30.1
click at [375, 436] on link "23" at bounding box center [370, 440] width 23 height 19
type input "09/23/2025"
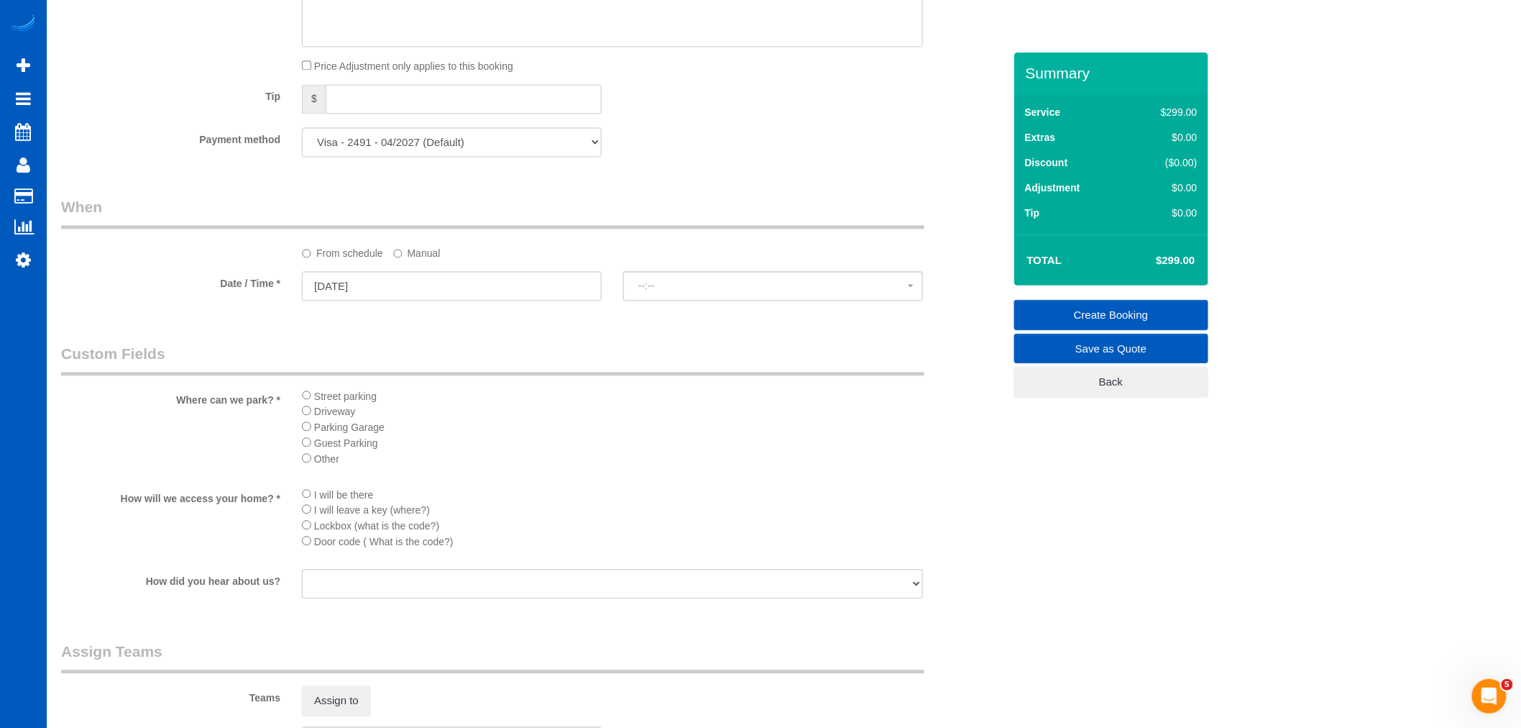
click at [695, 260] on div "From schedule Manual" at bounding box center [612, 250] width 643 height 19
click at [672, 301] on button "--:--" at bounding box center [773, 285] width 300 height 29
select select "spot31"
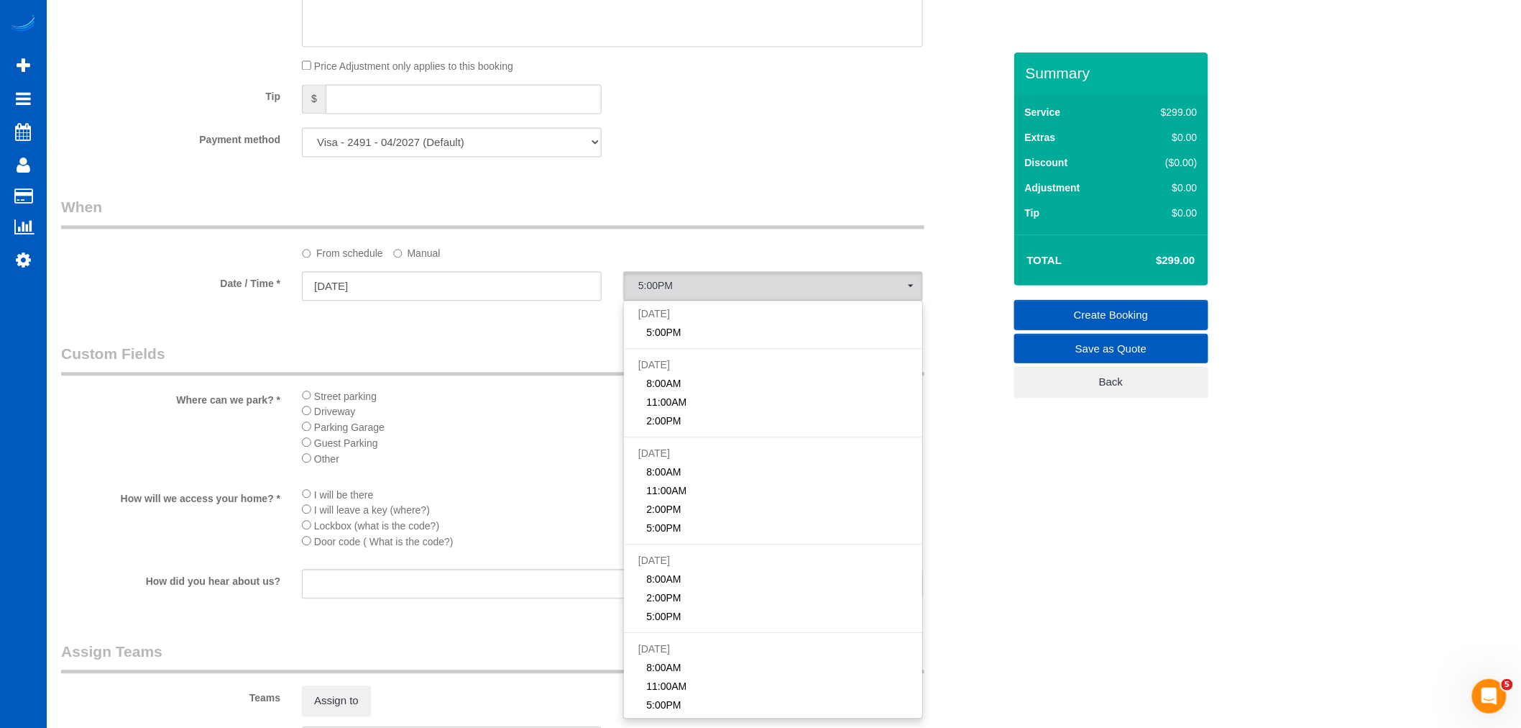
click at [432, 255] on label "Manual" at bounding box center [416, 250] width 47 height 19
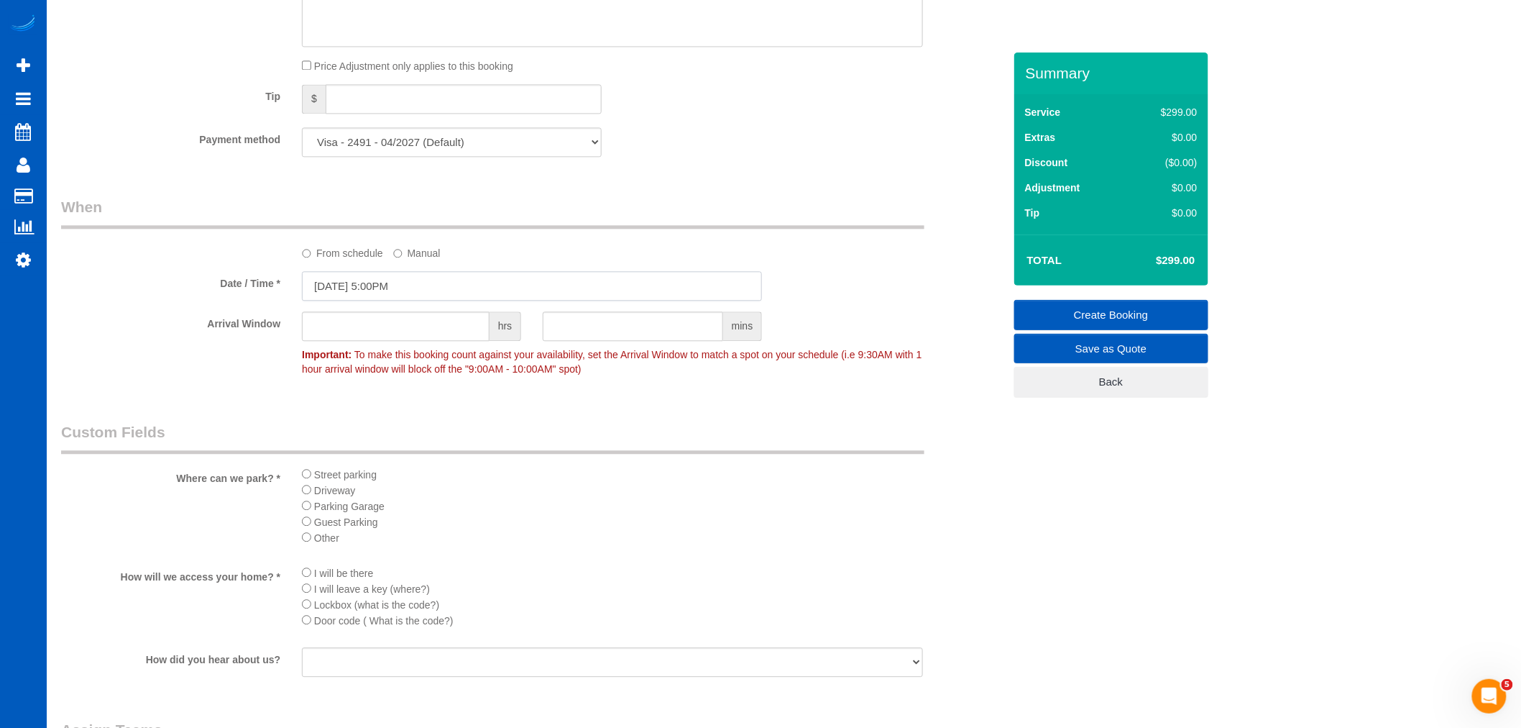
click at [394, 293] on input "09/23/2025 5:00PM" at bounding box center [532, 285] width 460 height 29
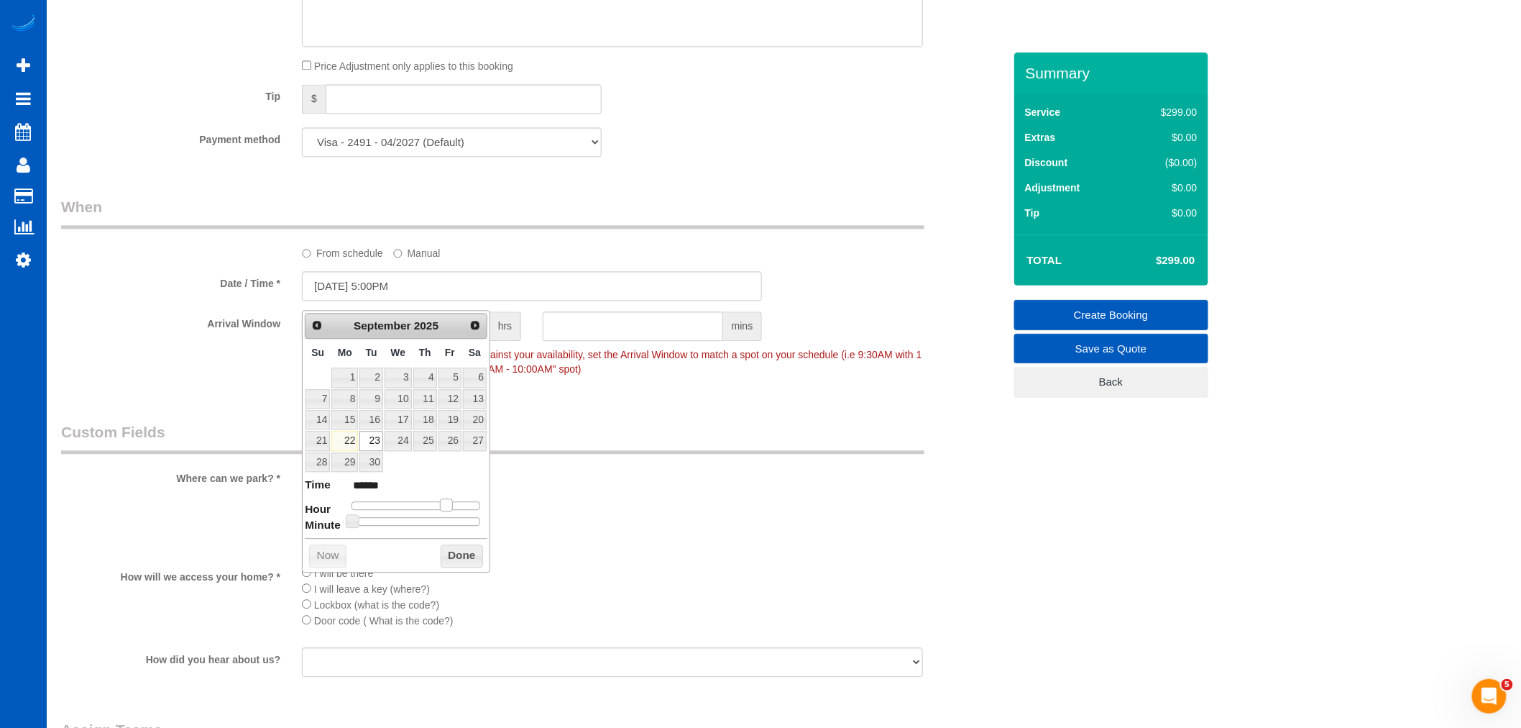
type input "09/23/2025 4:00PM"
type input "******"
type input "09/23/2025 3:00PM"
type input "******"
type input "09/23/2025 2:00PM"
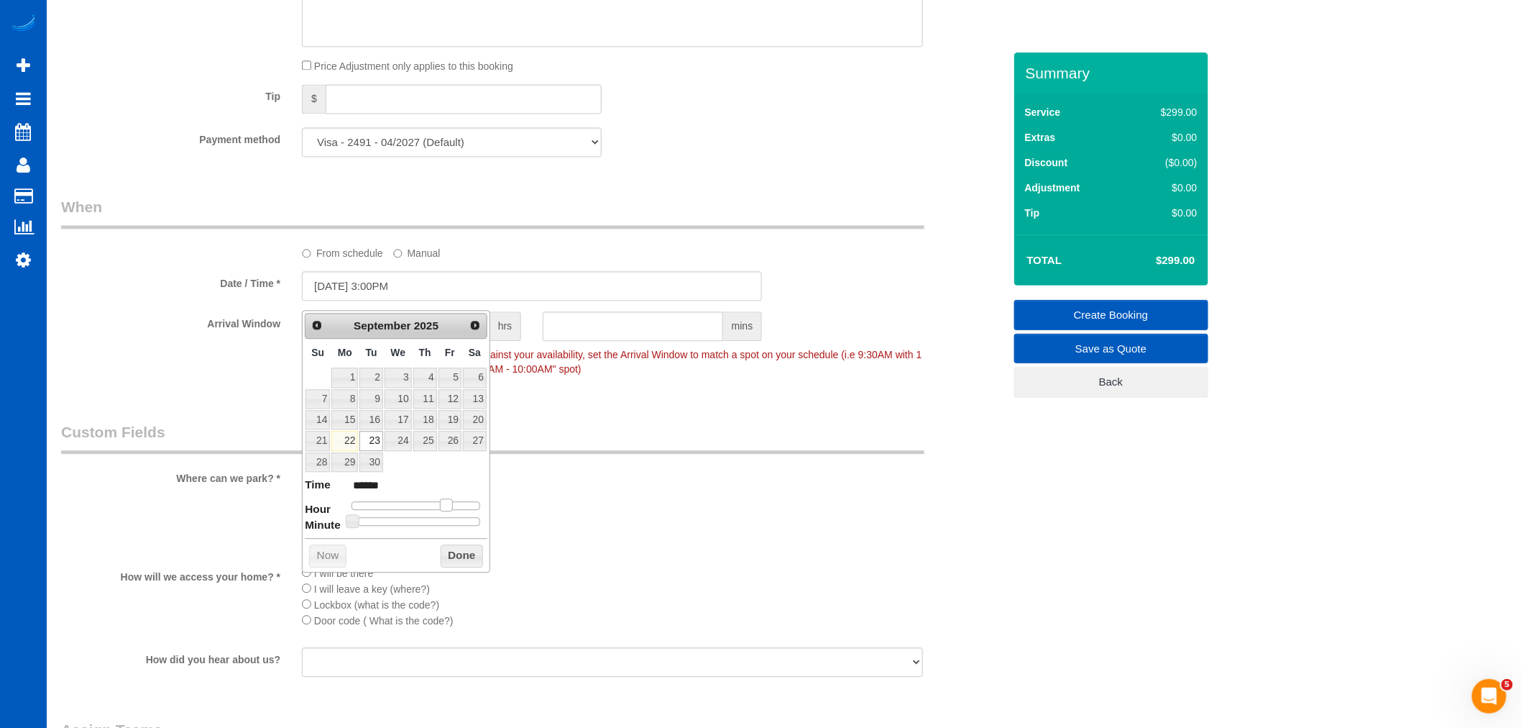
type input "******"
type input "09/23/2025 1:00PM"
type input "******"
type input "09/23/2025 12:00PM"
type input "*******"
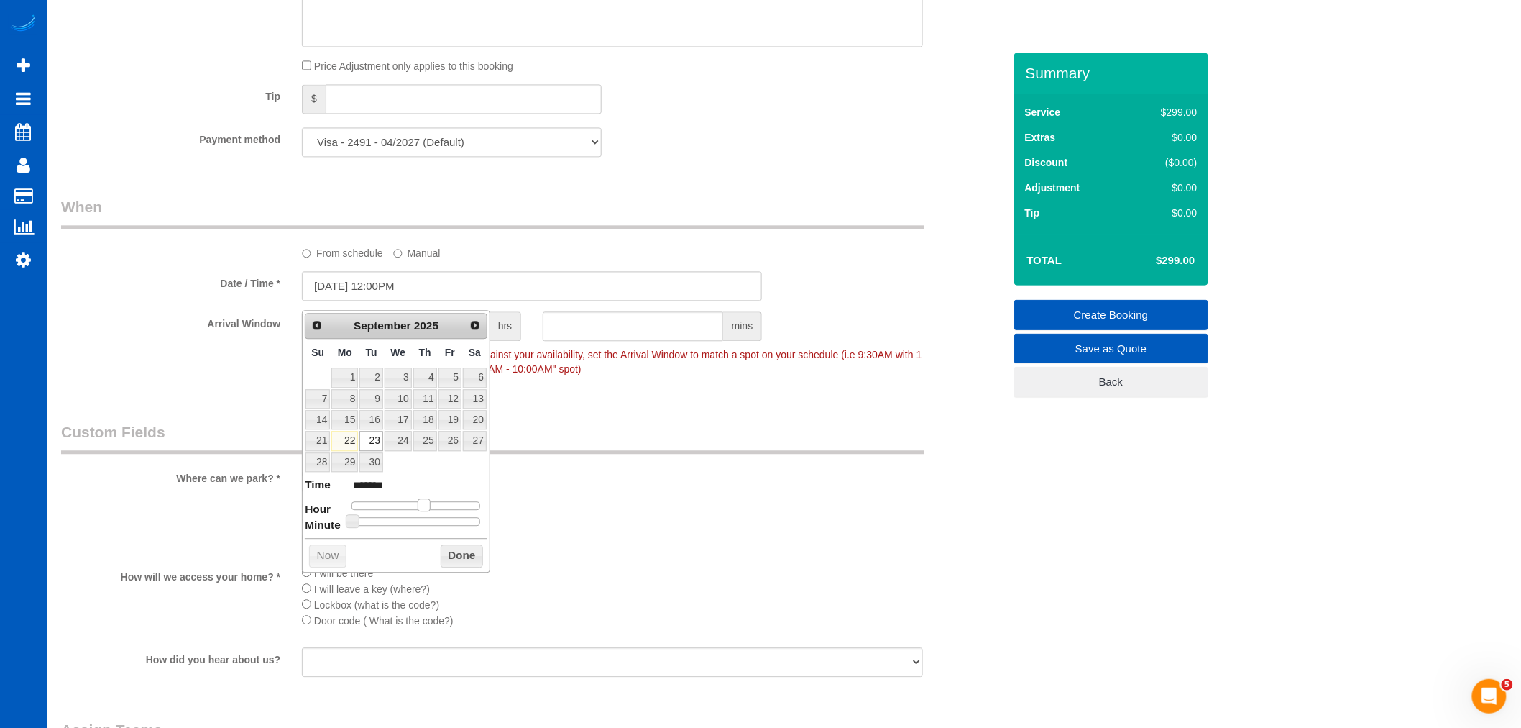
type input "09/23/2025 11:00AM"
type input "*******"
type input "09/23/2025 10:00AM"
type input "*******"
type input "09/23/2025 9:00AM"
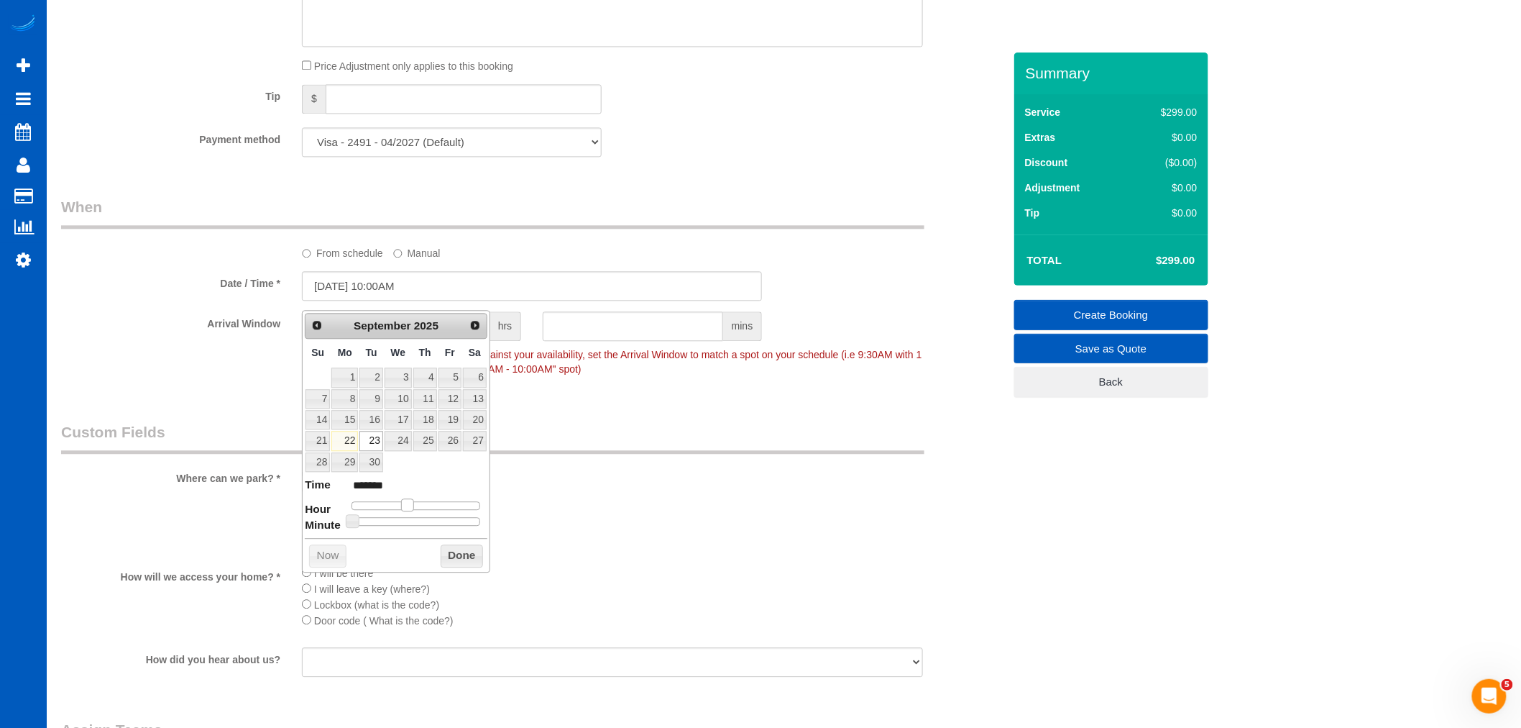
type input "******"
type input "09/23/2025 8:00AM"
type input "******"
drag, startPoint x: 441, startPoint y: 507, endPoint x: 393, endPoint y: 512, distance: 47.7
click at [393, 512] on dl "Time ****** Hour Minute Second Millisecond Microsecond Time Zone ***** ***** **…" at bounding box center [396, 502] width 183 height 50
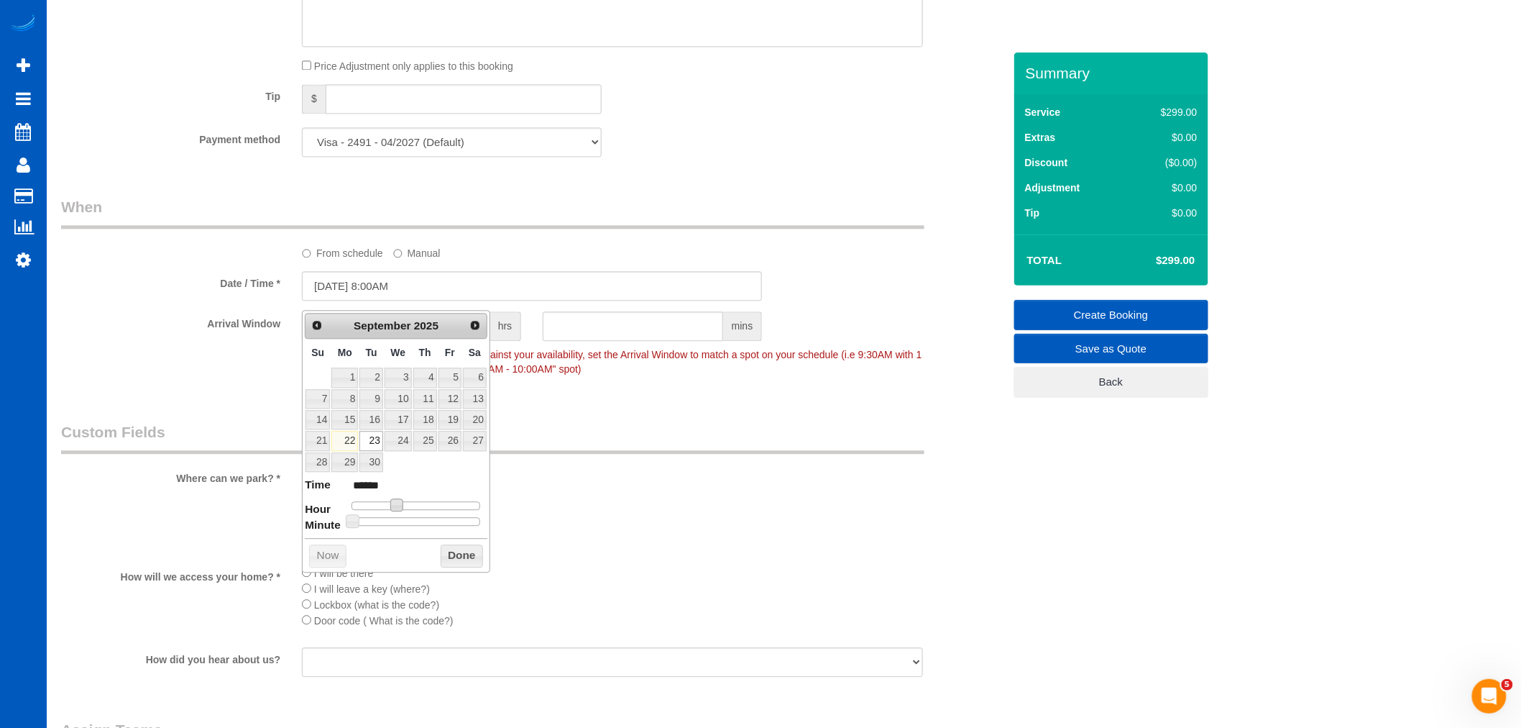
click at [446, 549] on button "Done" at bounding box center [462, 555] width 42 height 23
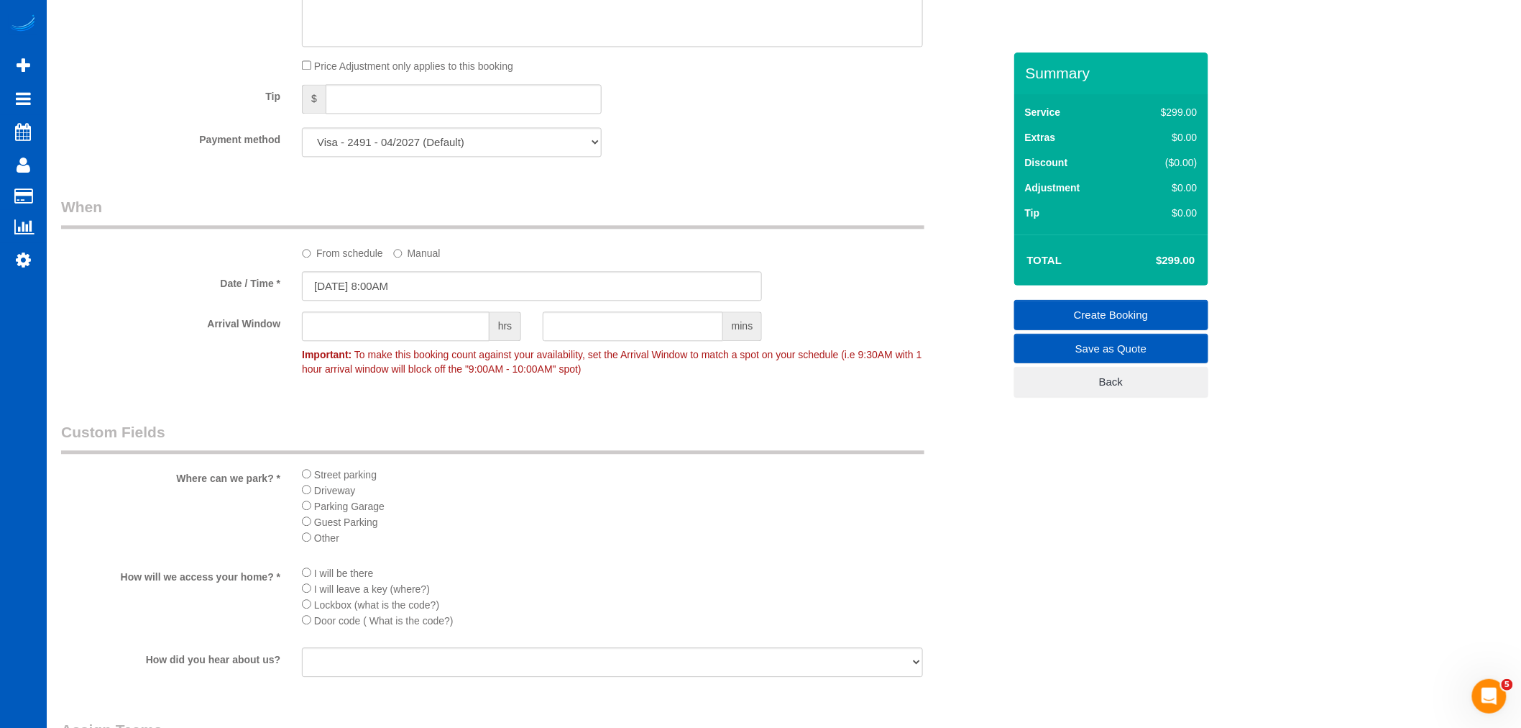
click at [306, 493] on li "Driveway" at bounding box center [612, 490] width 621 height 16
click at [308, 580] on li "I will be there" at bounding box center [612, 572] width 621 height 16
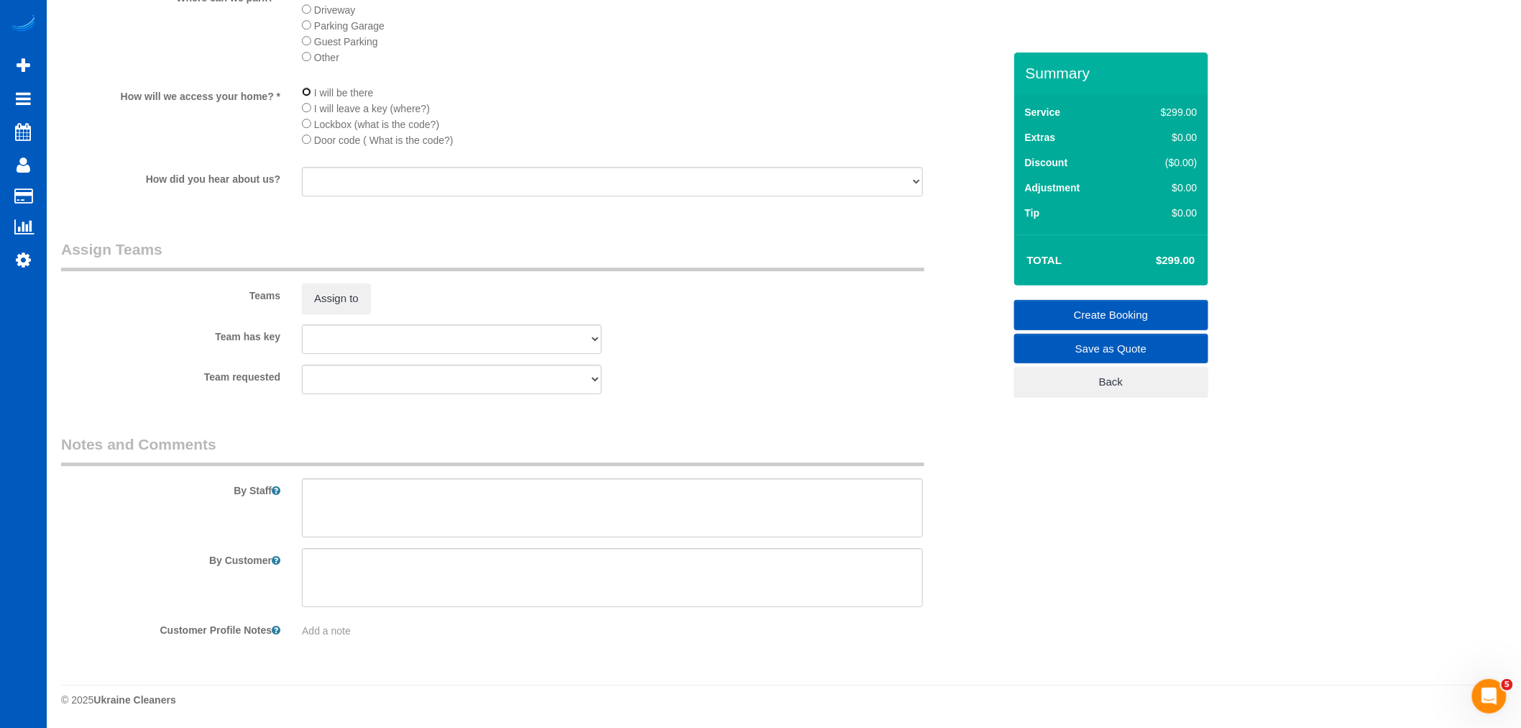
scroll to position [1777, 0]
click at [352, 503] on textarea at bounding box center [612, 507] width 621 height 59
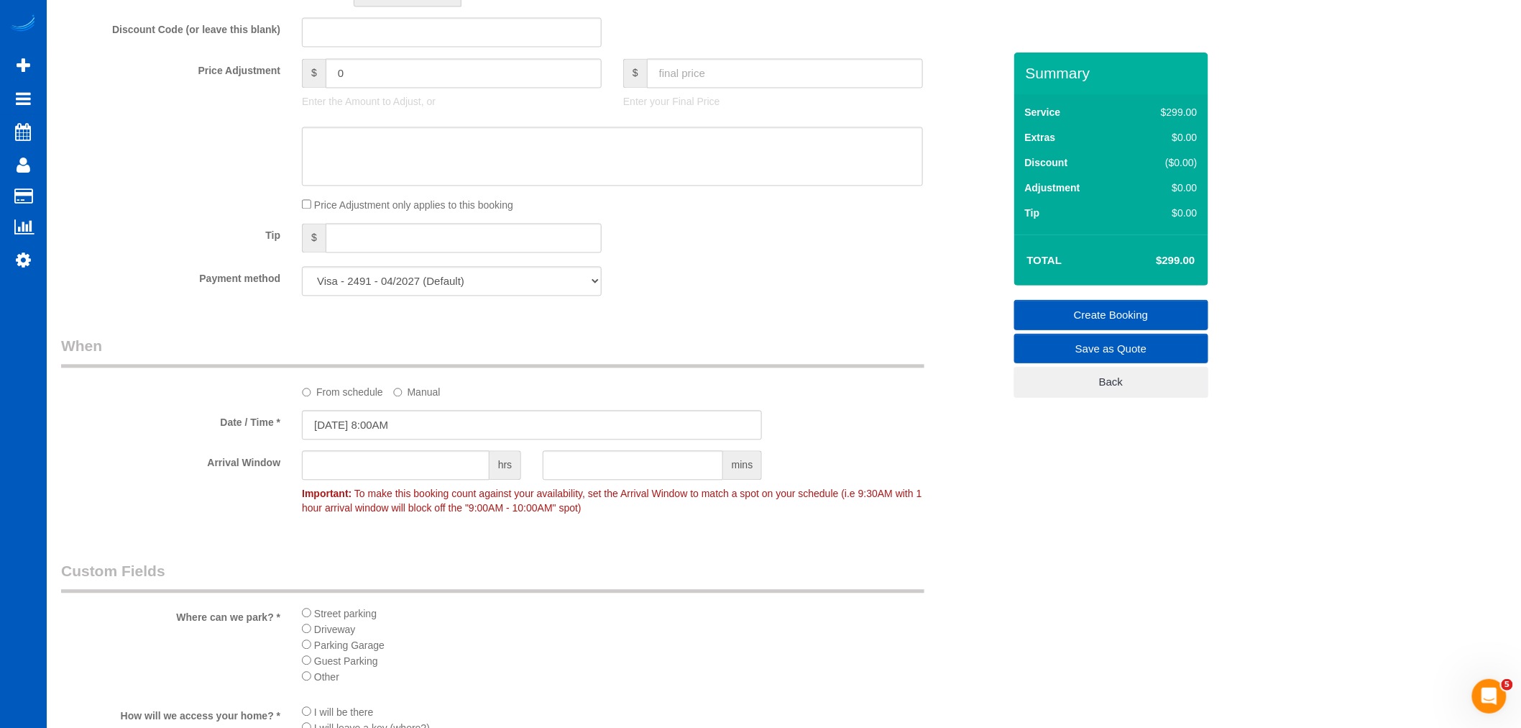
scroll to position [978, 0]
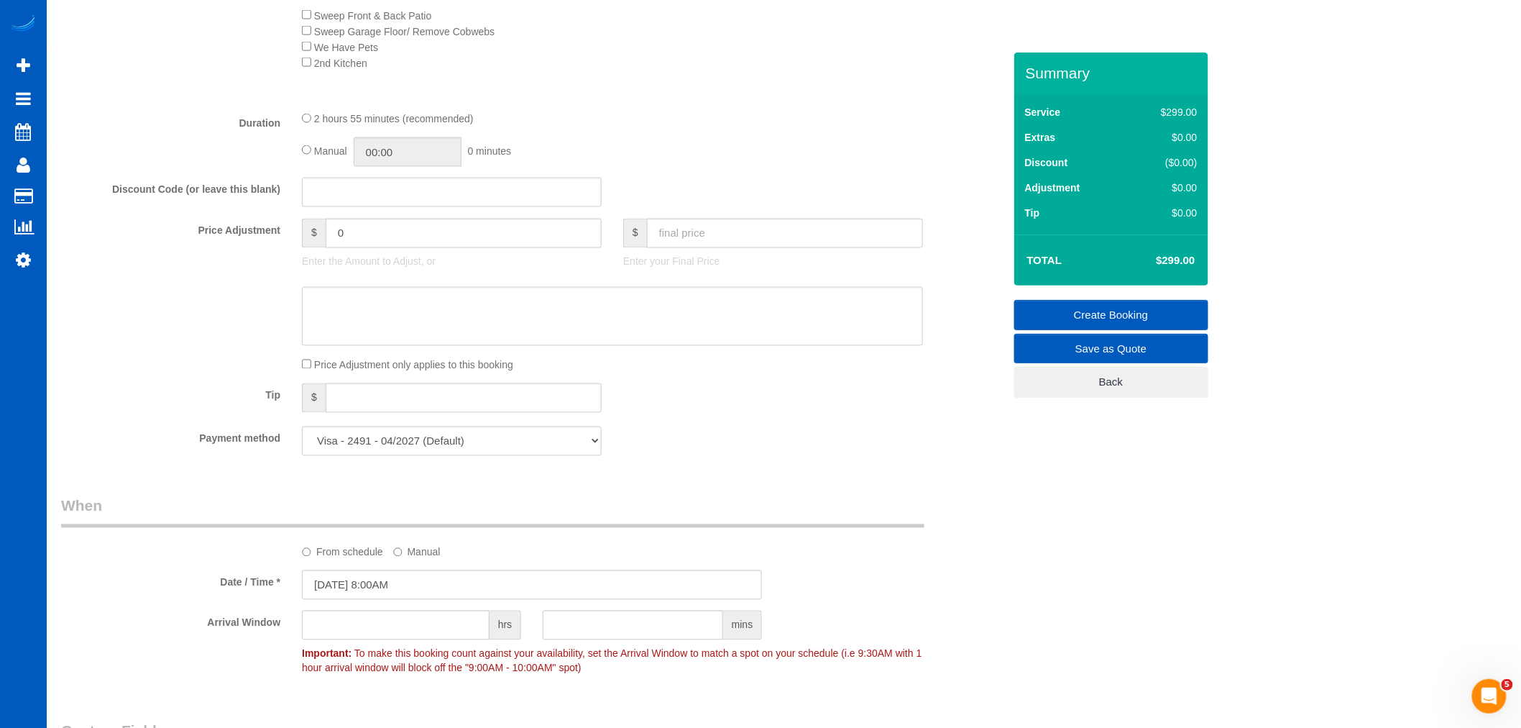
type textarea "This a touch up cleaning for a house where tenant recently moved in. Please be …"
click at [693, 244] on input "text" at bounding box center [785, 233] width 276 height 29
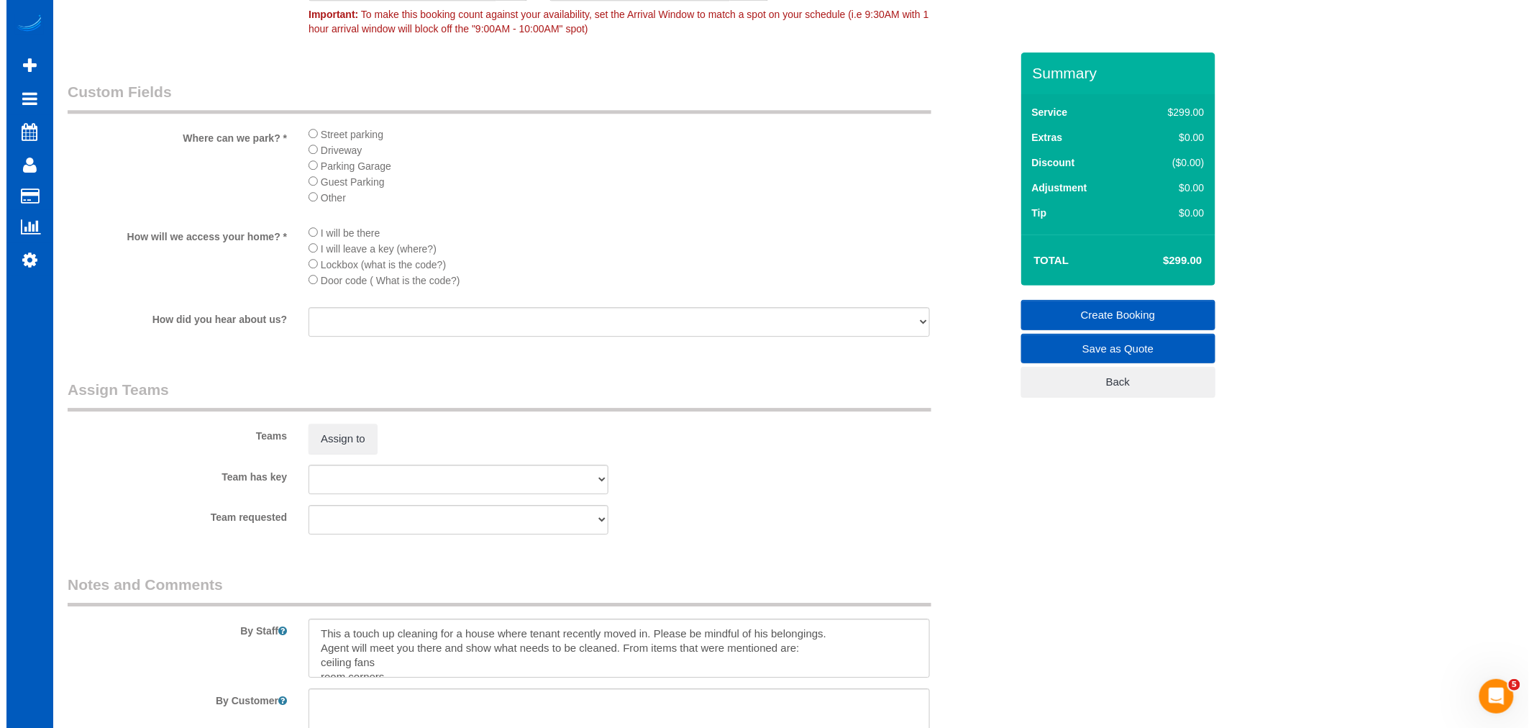
scroll to position [1777, 0]
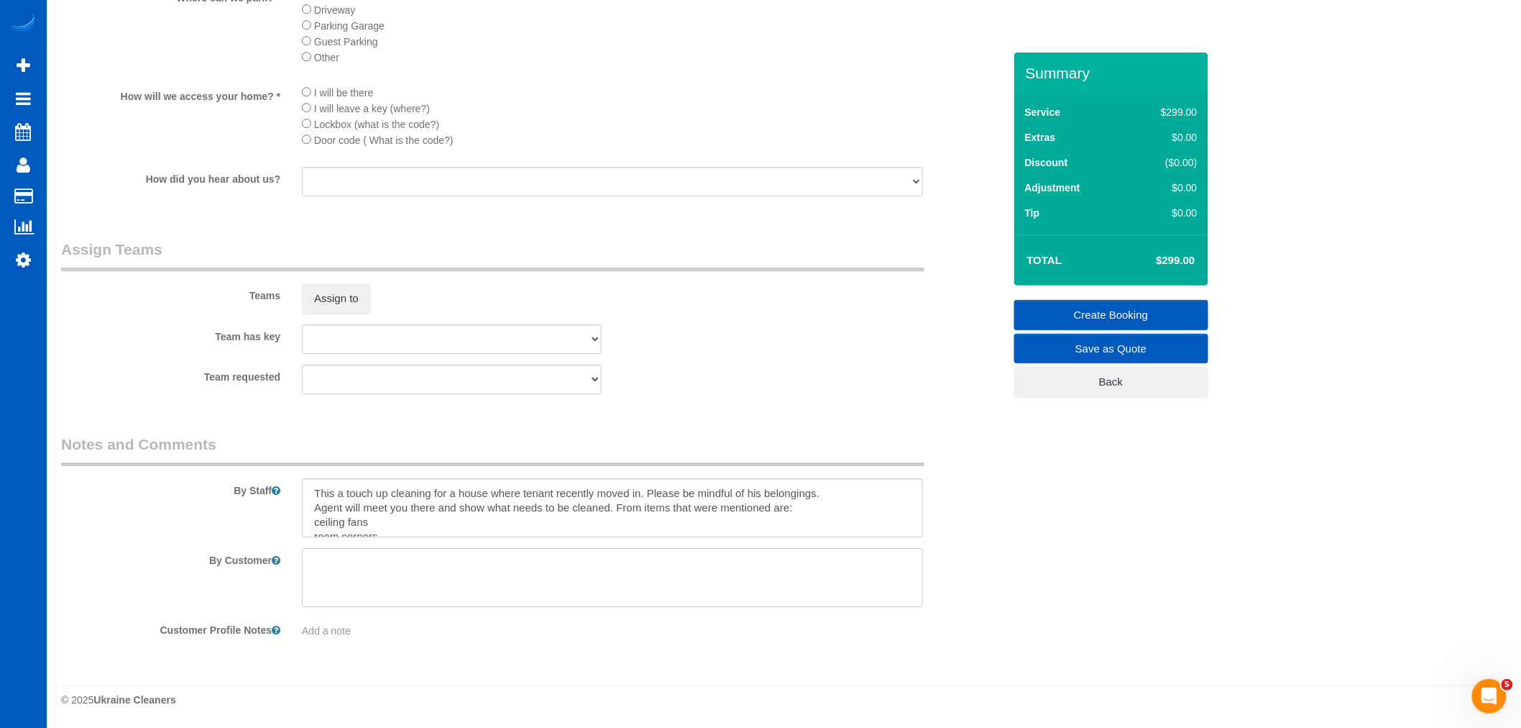
type input "150"
type input "-149"
click at [403, 526] on textarea at bounding box center [612, 507] width 621 height 59
click at [843, 498] on textarea at bounding box center [612, 507] width 621 height 59
click at [319, 489] on textarea at bounding box center [612, 507] width 621 height 59
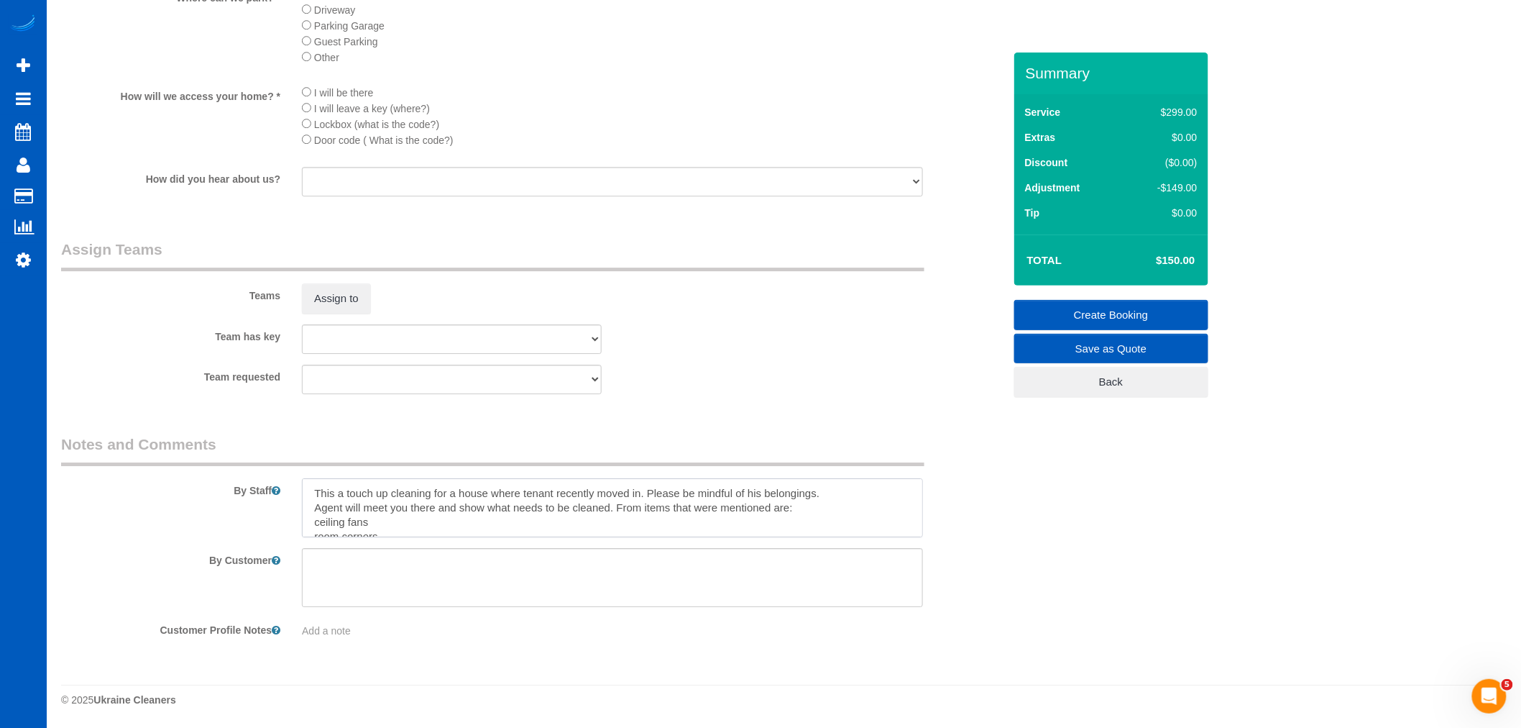
click at [314, 492] on textarea at bounding box center [612, 507] width 621 height 59
click at [324, 484] on textarea at bounding box center [612, 507] width 621 height 59
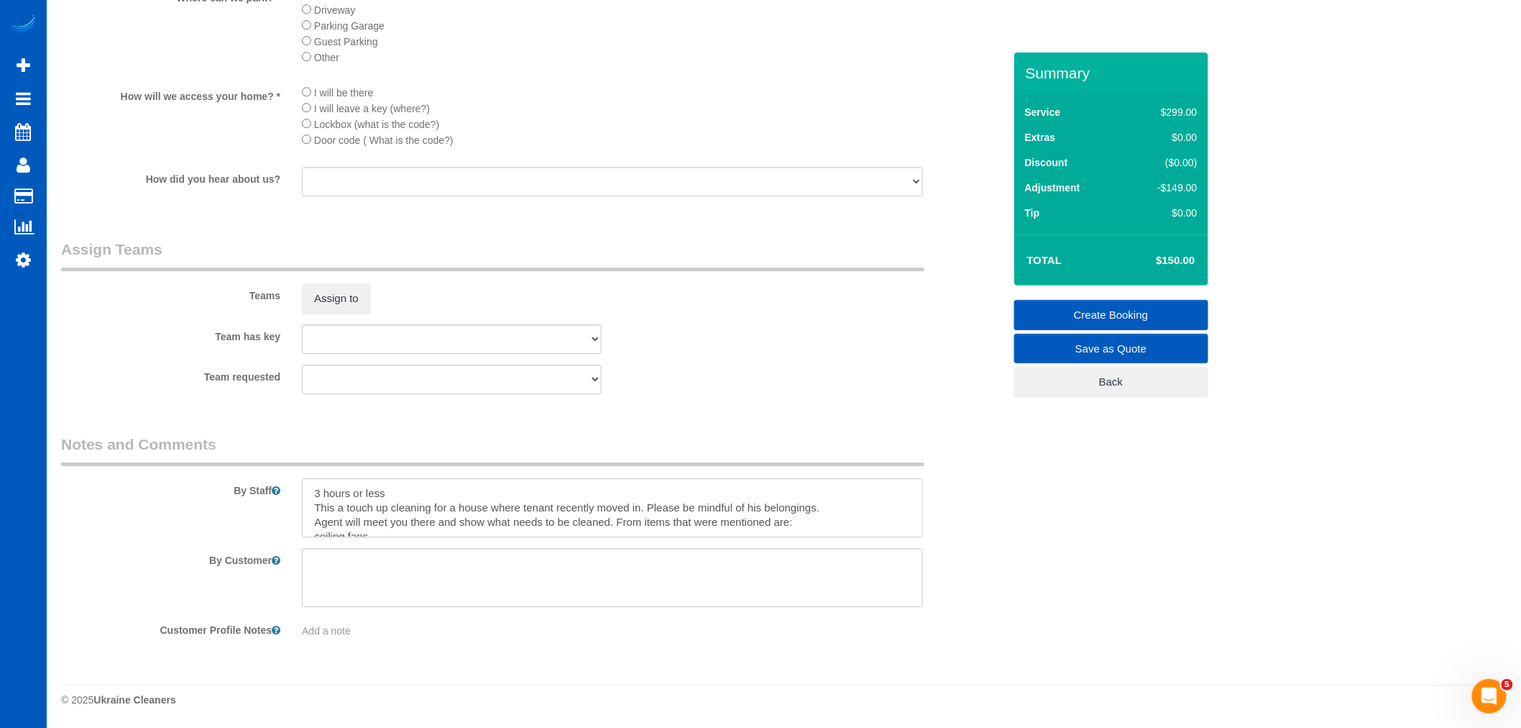
type textarea "3 hours or less This a touch up cleaning for a house where tenant recently move…"
click at [354, 280] on div "Teams Assign to" at bounding box center [532, 276] width 964 height 75
click at [339, 306] on button "Assign to" at bounding box center [336, 298] width 69 height 30
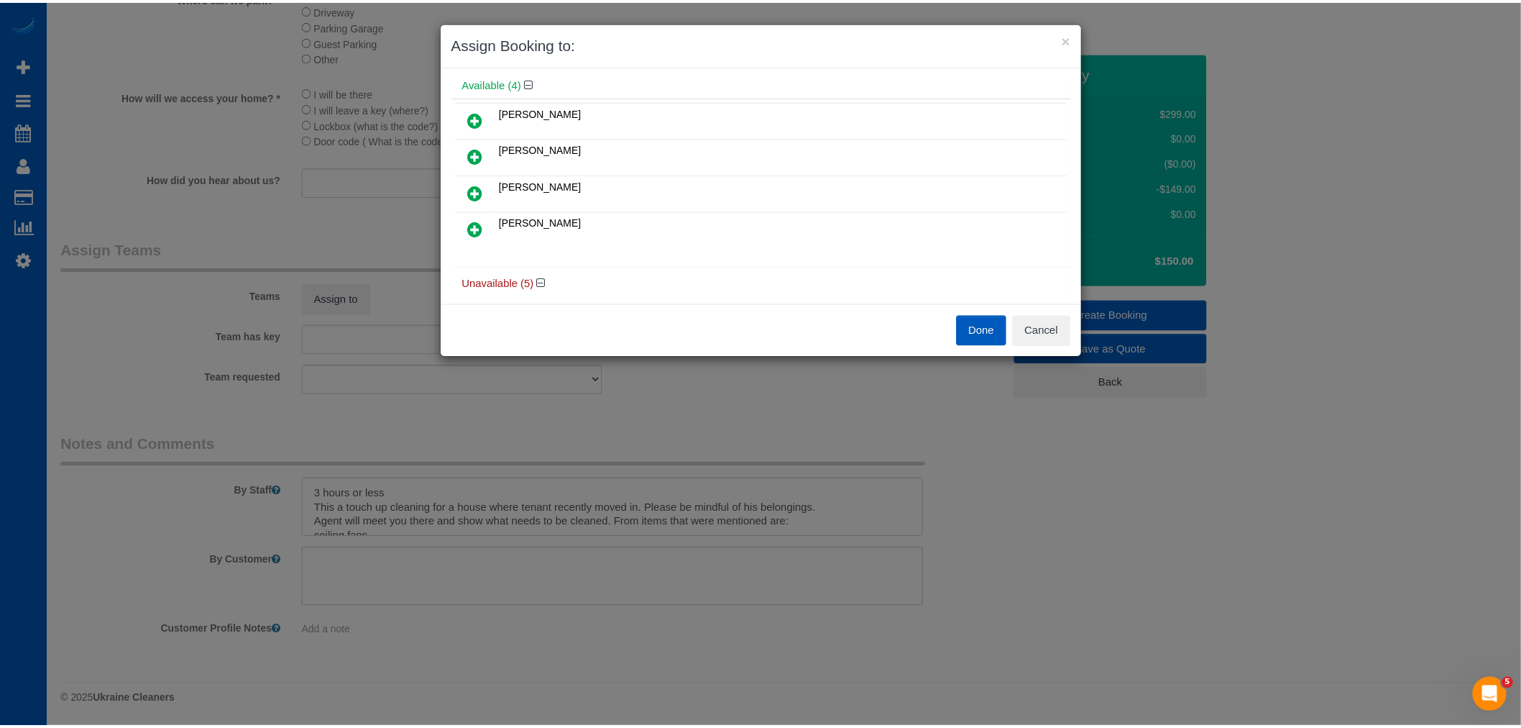
scroll to position [80, 0]
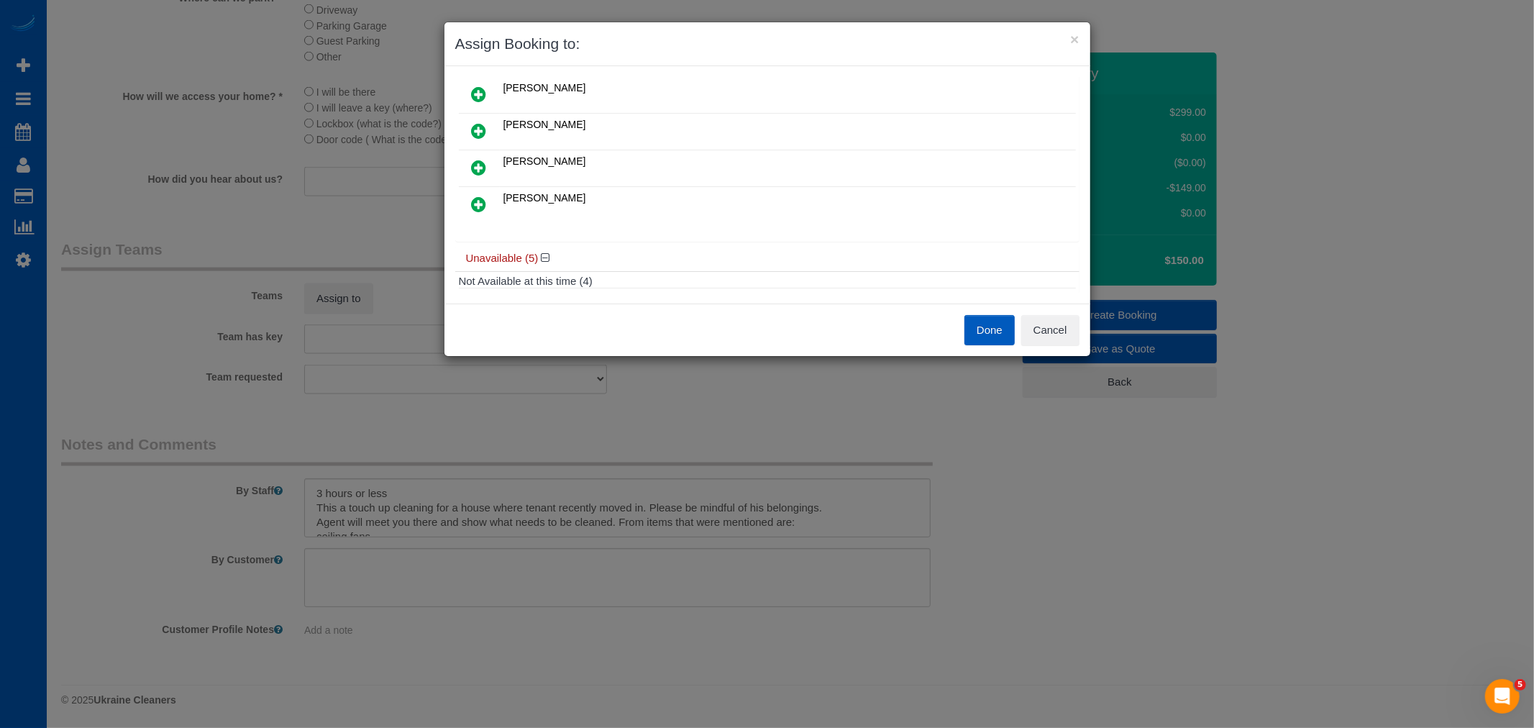
drag, startPoint x: 664, startPoint y: 328, endPoint x: 801, endPoint y: 310, distance: 138.5
click at [666, 328] on div "Done Cancel" at bounding box center [767, 330] width 646 height 30
click at [982, 326] on button "Done" at bounding box center [989, 330] width 50 height 30
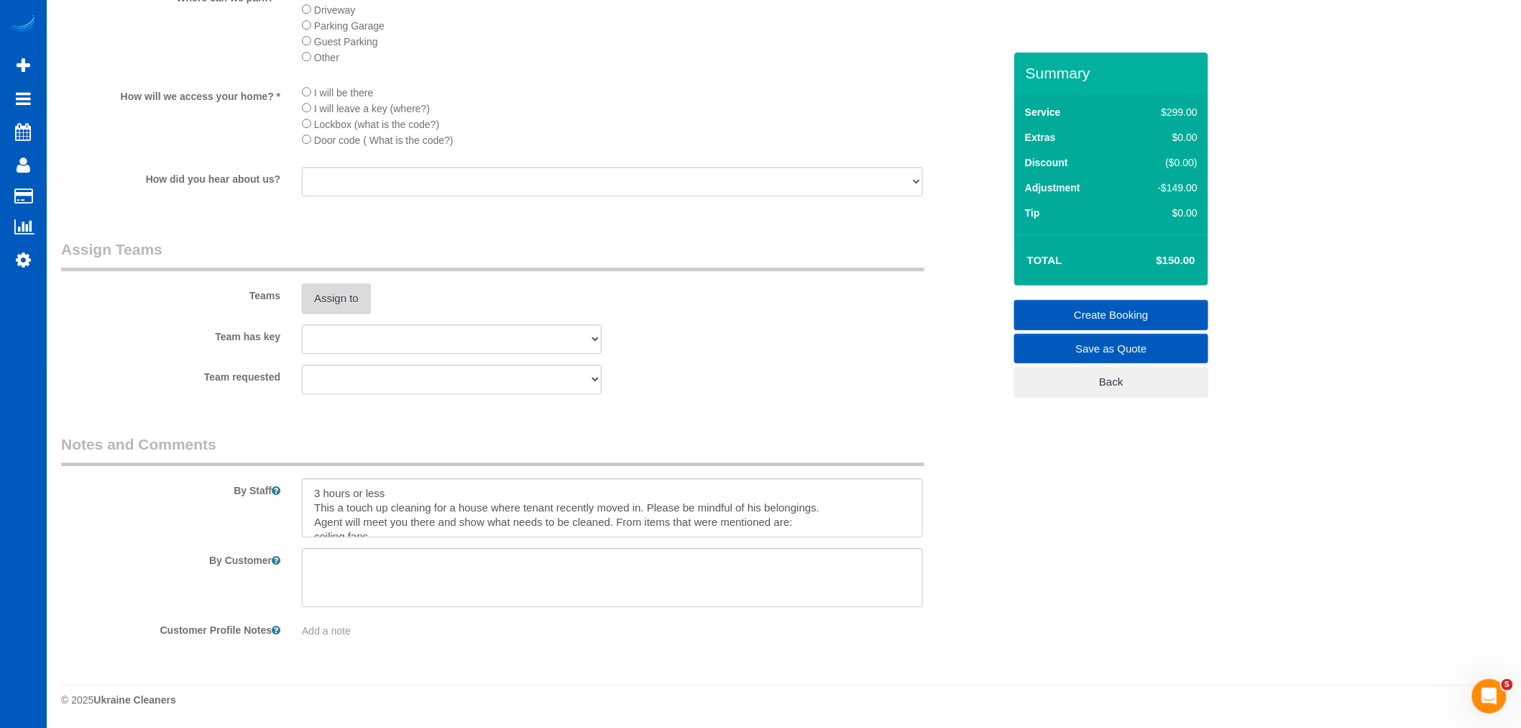
click at [367, 307] on button "Assign to" at bounding box center [336, 298] width 69 height 30
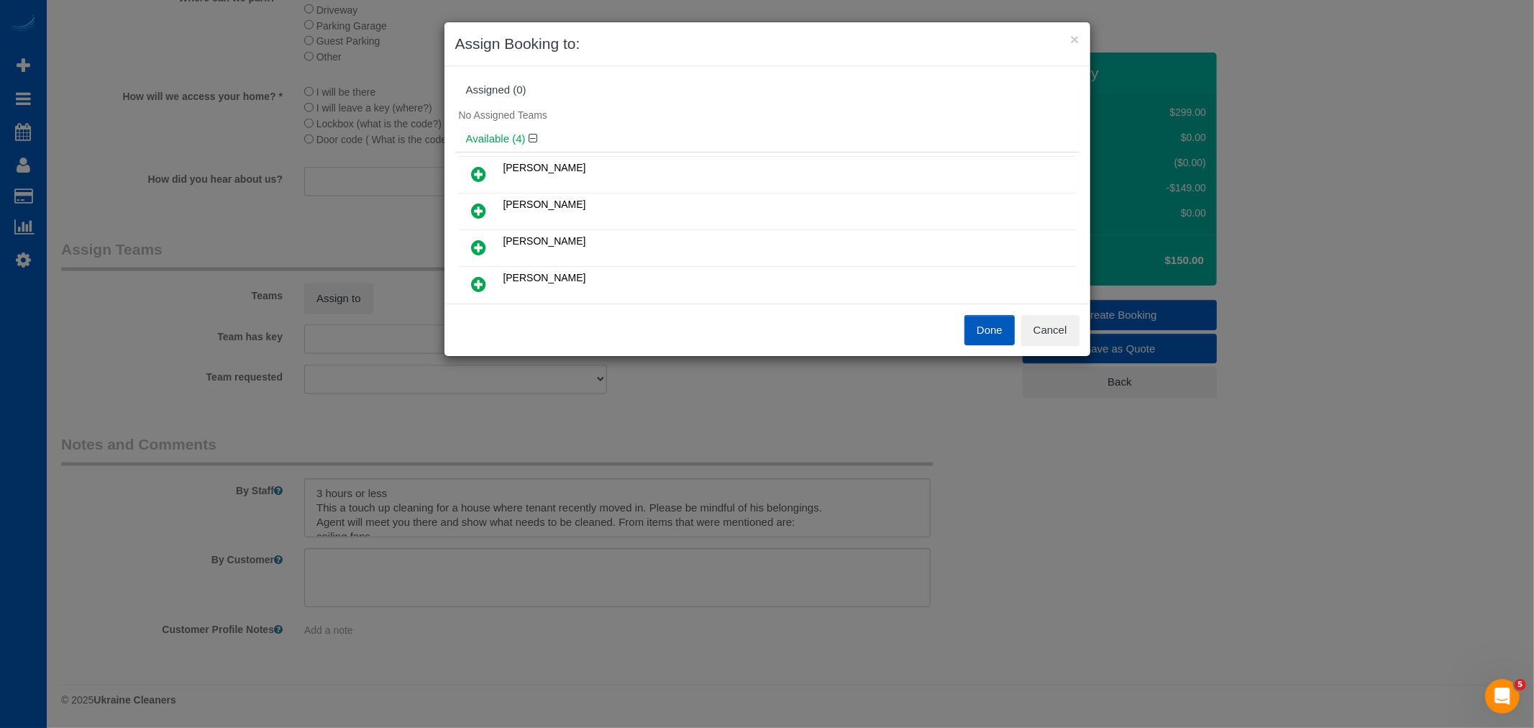
click at [490, 252] on link at bounding box center [479, 248] width 34 height 29
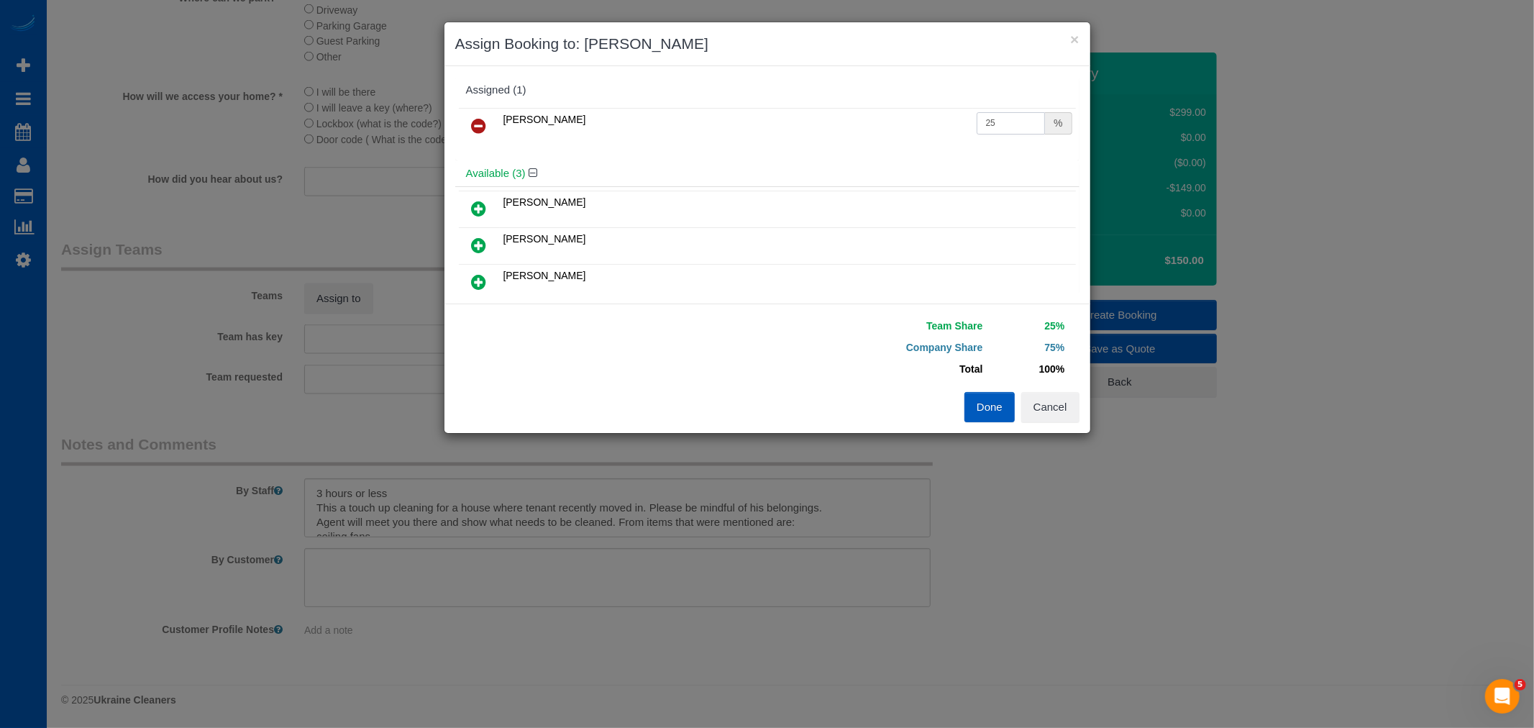
drag, startPoint x: 978, startPoint y: 124, endPoint x: 746, endPoint y: 145, distance: 233.2
click at [746, 145] on div "Oksana Milisevych 25 %" at bounding box center [767, 132] width 624 height 56
type input "55"
click at [976, 425] on div "Team Share 55% Company Share 45% Total 100% Warning: The Company share is 0%. I…" at bounding box center [767, 367] width 646 height 129
click at [999, 394] on button "Done" at bounding box center [989, 407] width 50 height 30
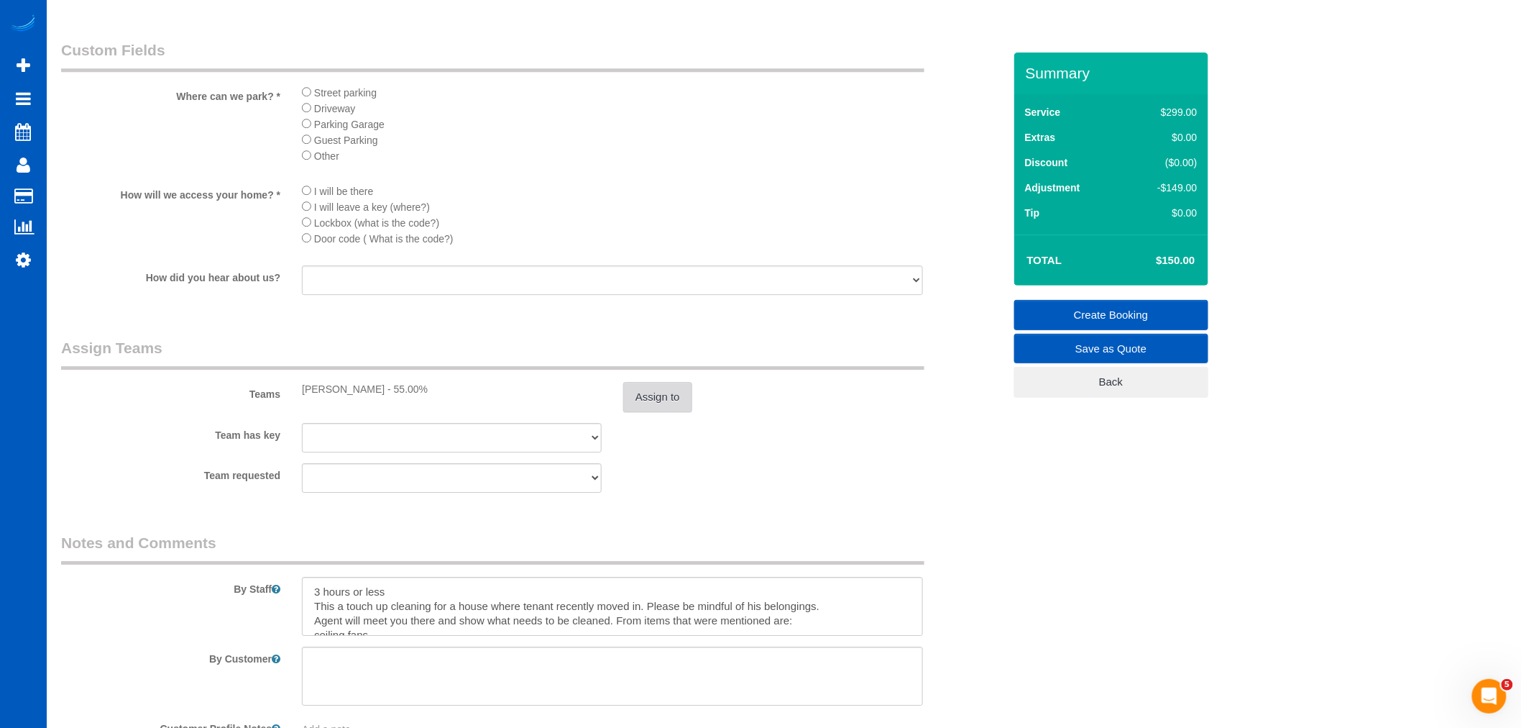
scroll to position [1777, 0]
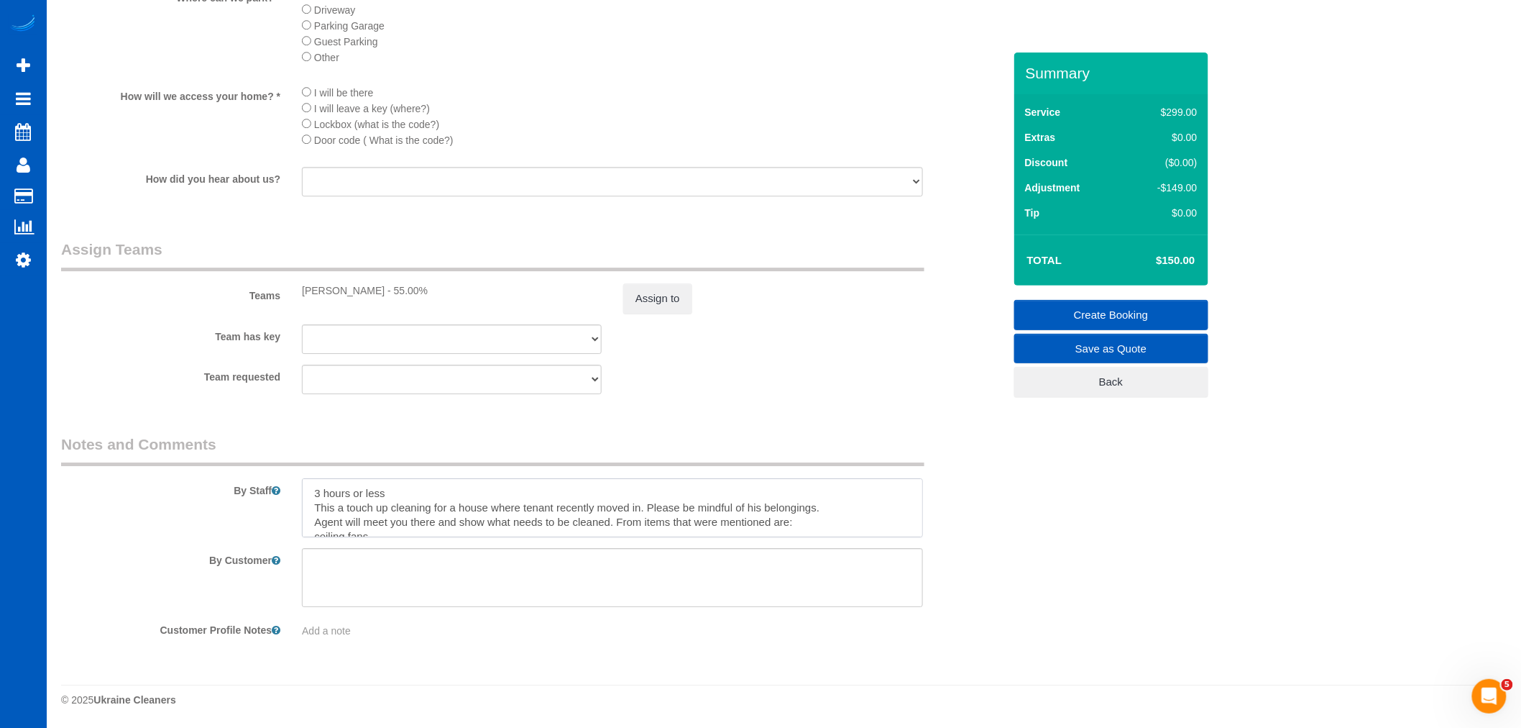
click at [615, 521] on textarea at bounding box center [612, 507] width 621 height 59
click at [886, 513] on textarea at bounding box center [612, 507] width 621 height 59
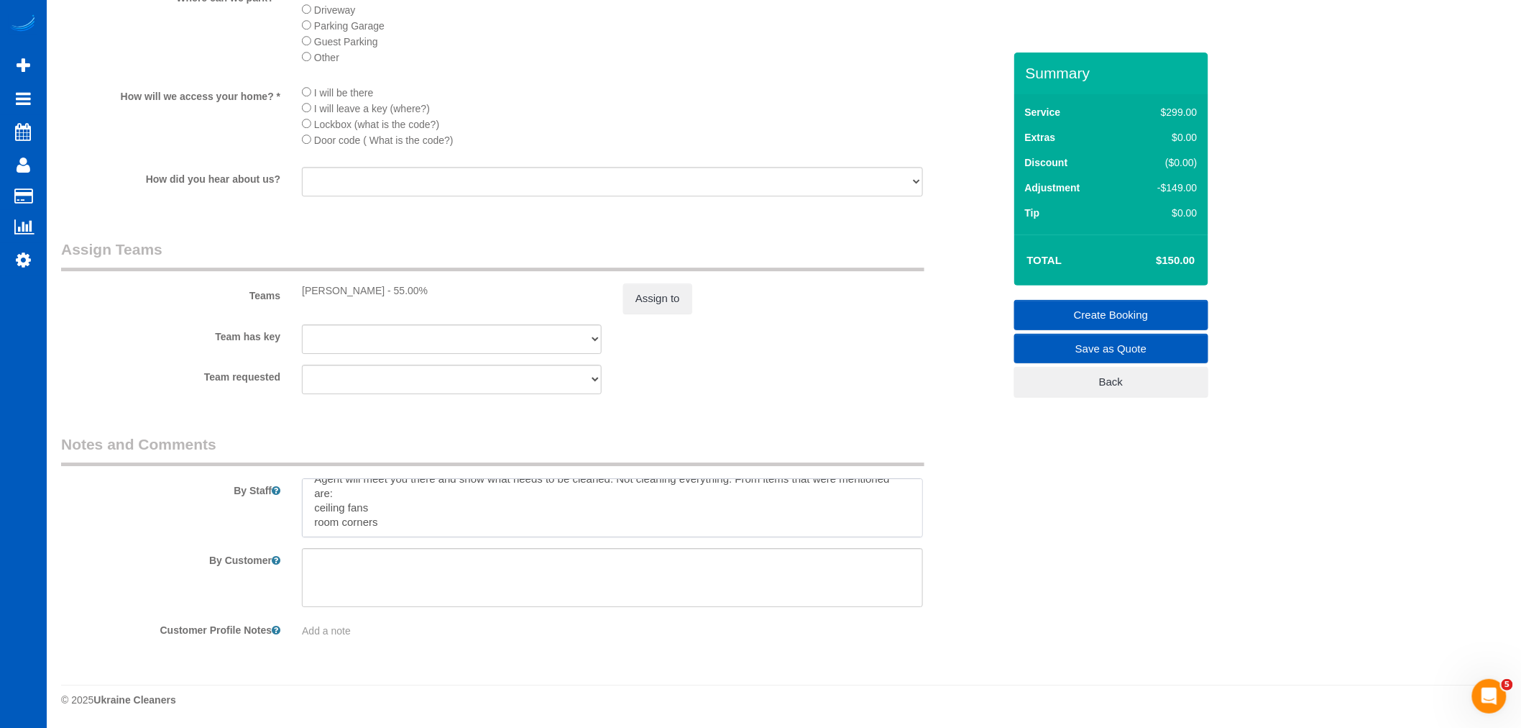
type textarea "3 hours or less This a touch up cleaning for a house where tenant recently move…"
click at [1088, 310] on link "Create Booking" at bounding box center [1111, 315] width 194 height 30
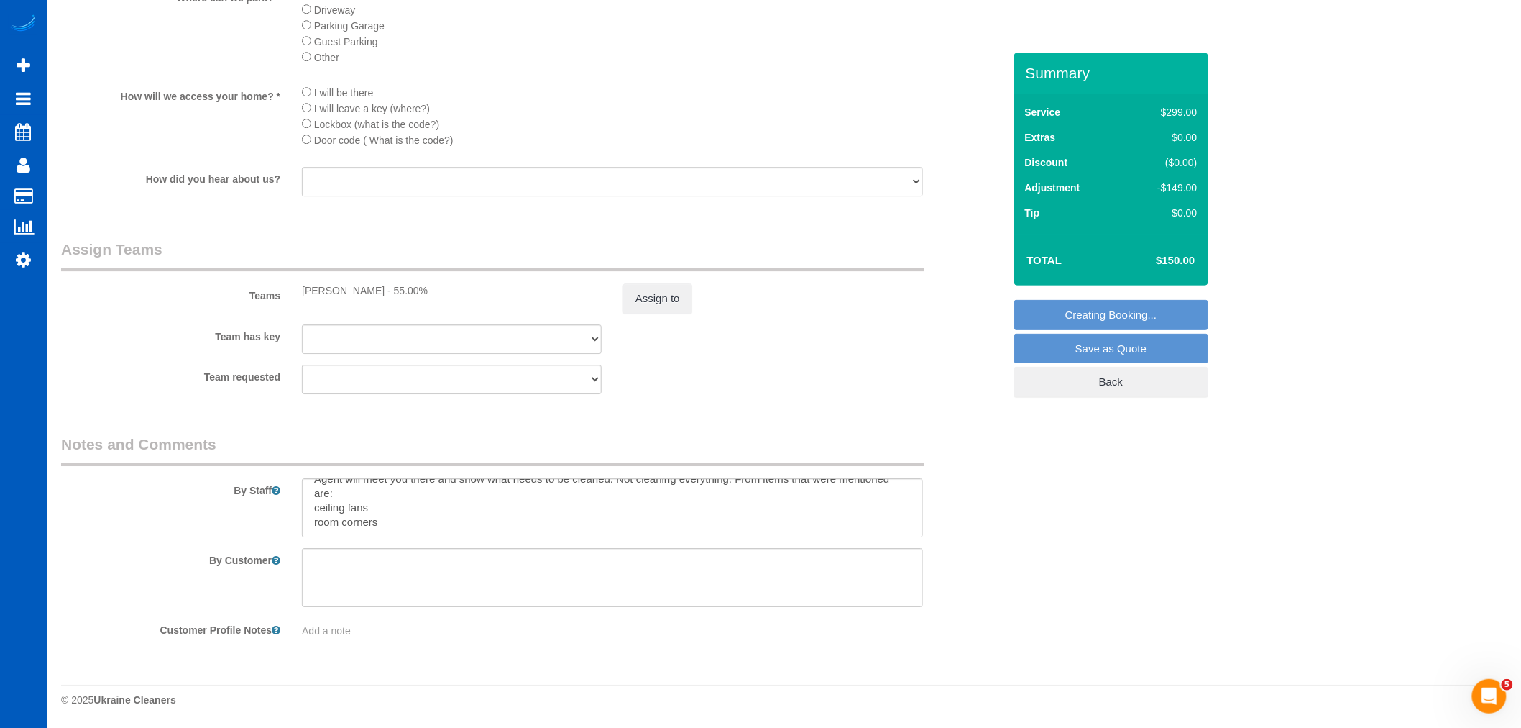
scroll to position [1218, 0]
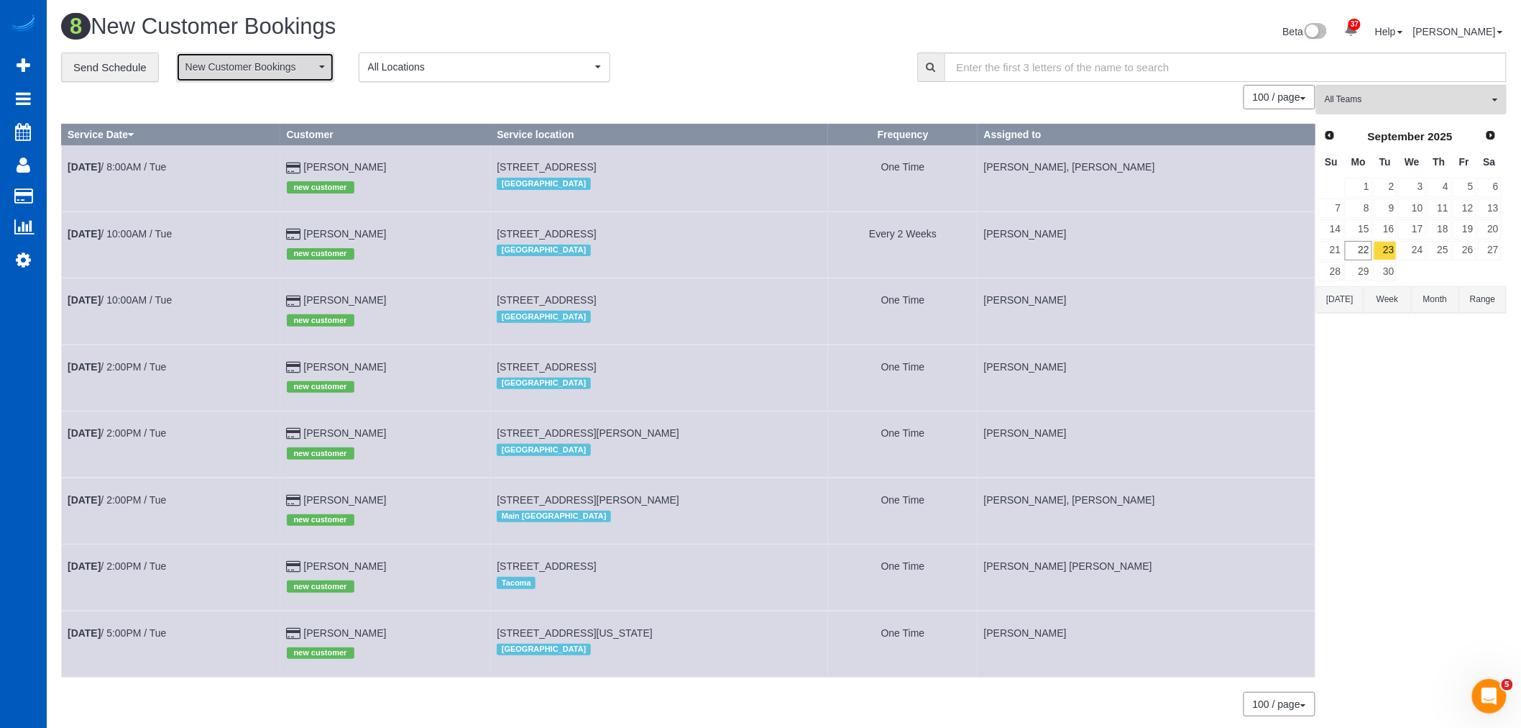
click at [277, 68] on span "New Customer Bookings" at bounding box center [250, 67] width 130 height 14
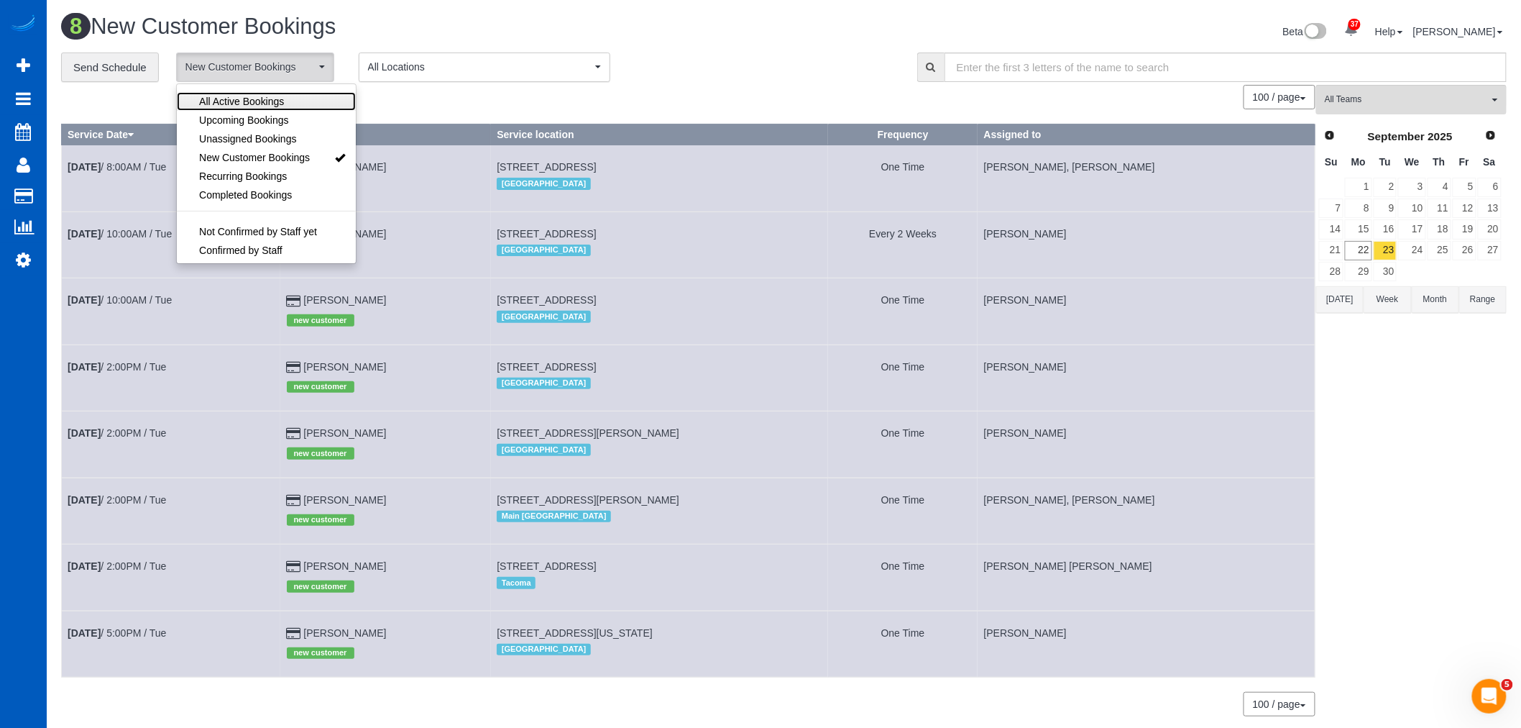
click at [263, 97] on span "All Active Bookings" at bounding box center [241, 101] width 85 height 14
select select "***"
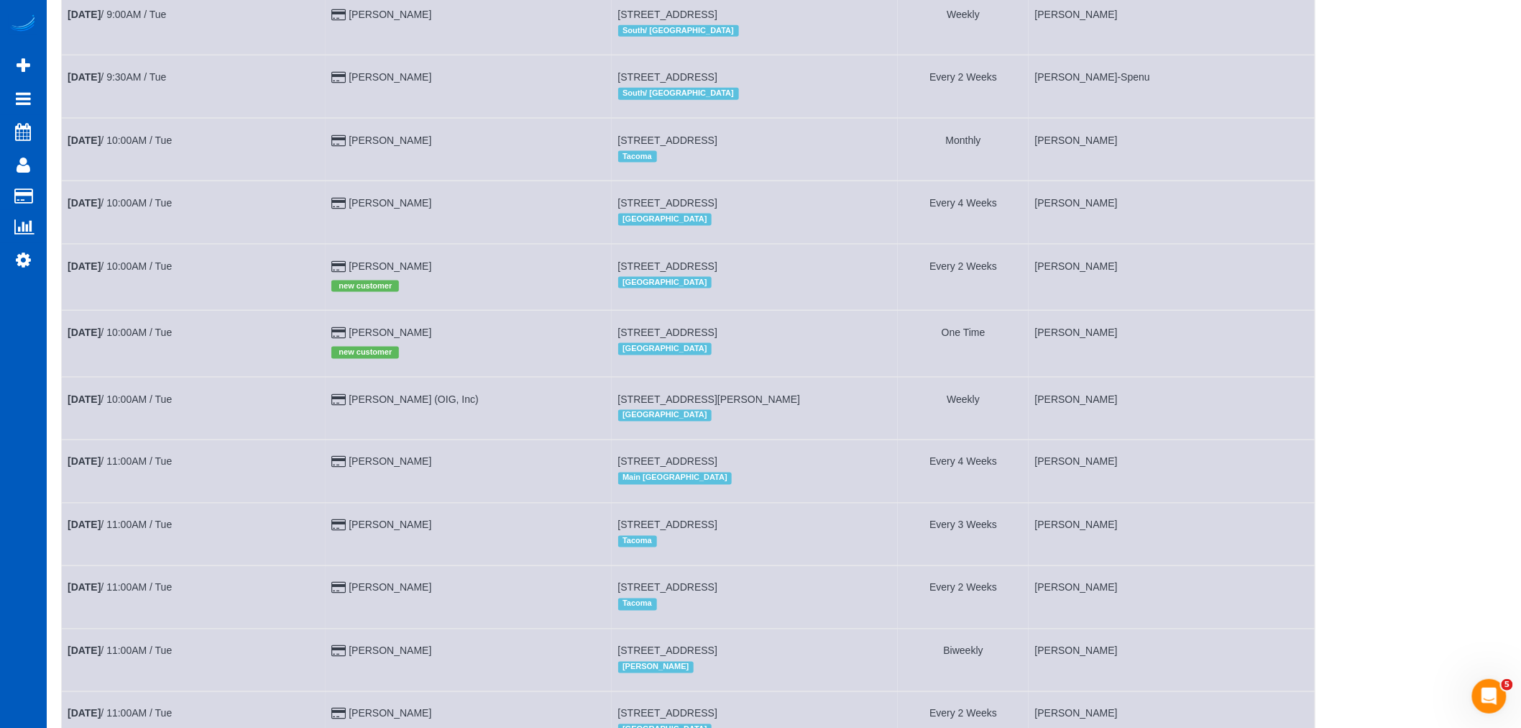
scroll to position [529, 0]
